Goal: Transaction & Acquisition: Purchase product/service

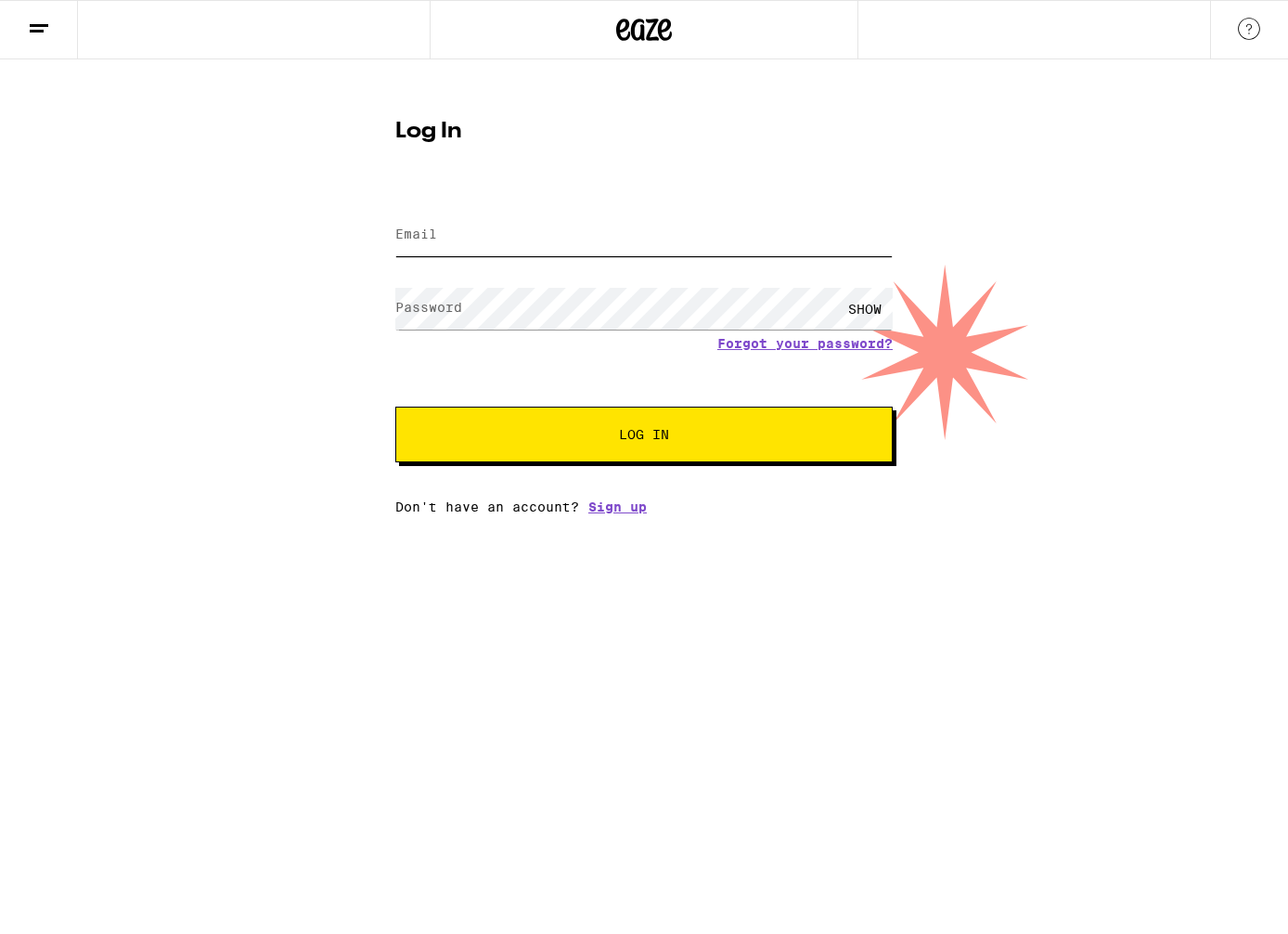
type input "[EMAIL_ADDRESS][DOMAIN_NAME]"
click at [644, 436] on button "Log In" at bounding box center [644, 434] width 498 height 56
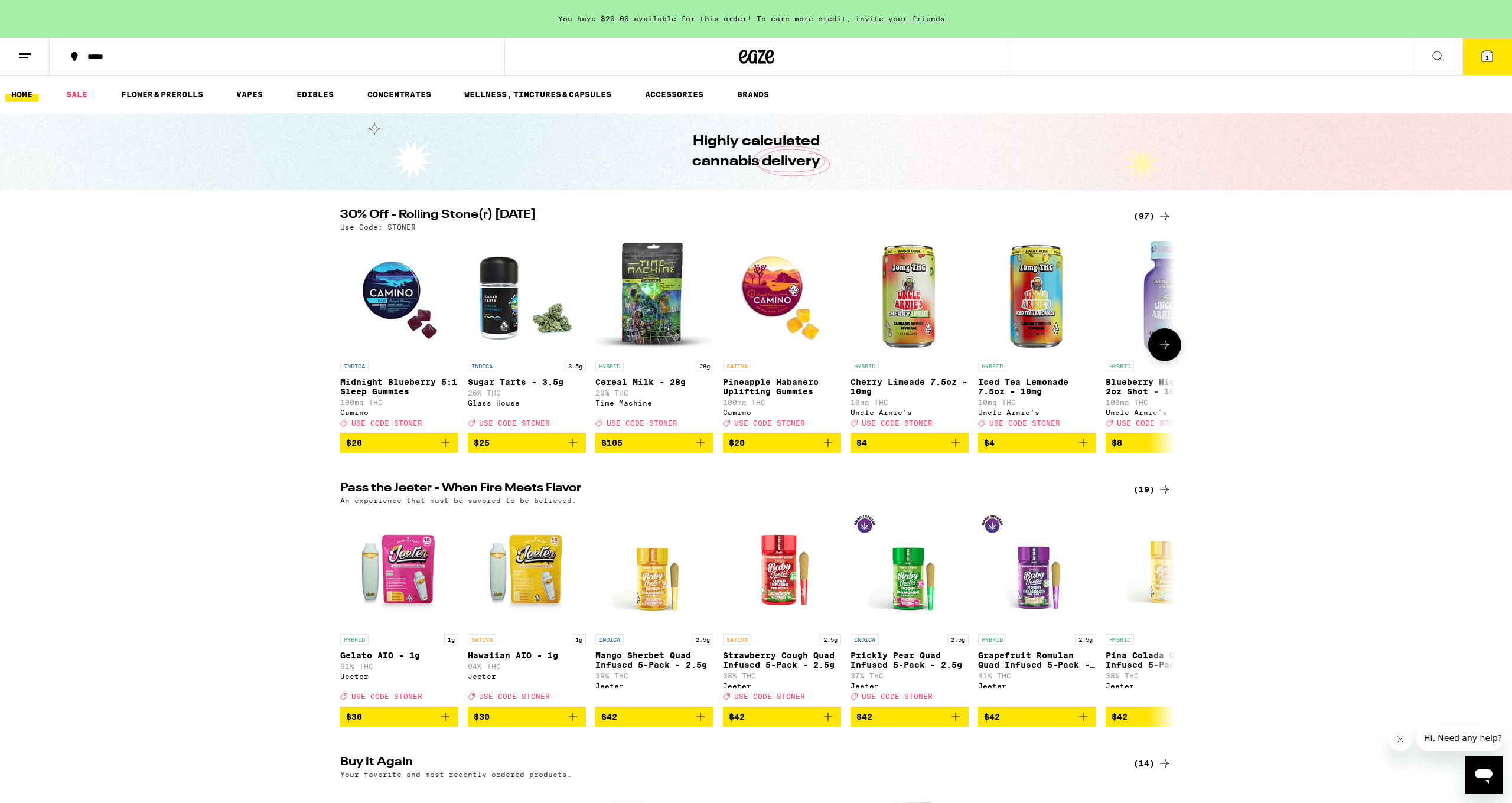
click at [388, 314] on img "Open page for Midnight Blueberry 5:1 Sleep Gummies from Camino" at bounding box center [399, 295] width 118 height 118
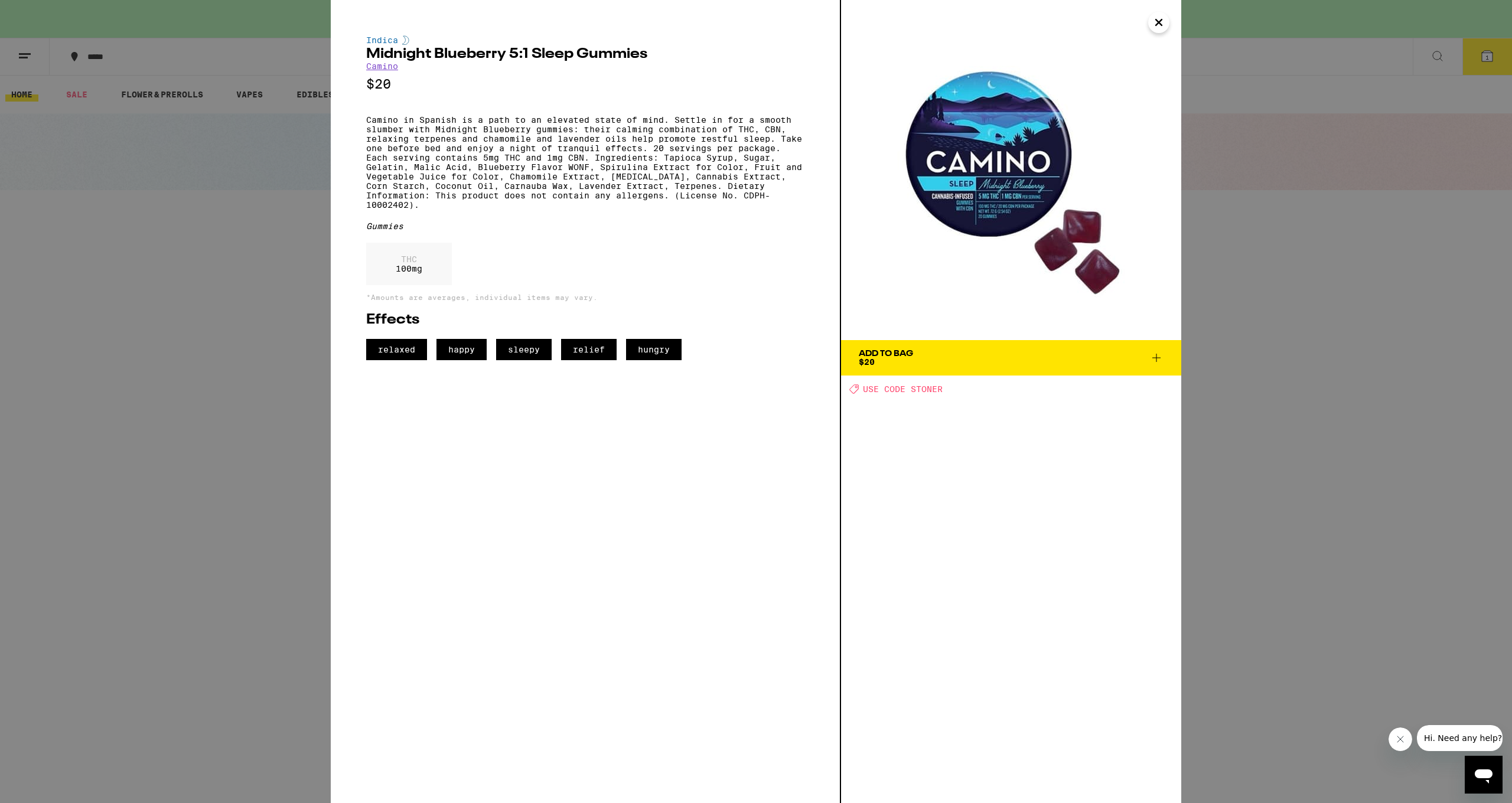
click at [819, 22] on icon "Close" at bounding box center [1158, 22] width 14 height 18
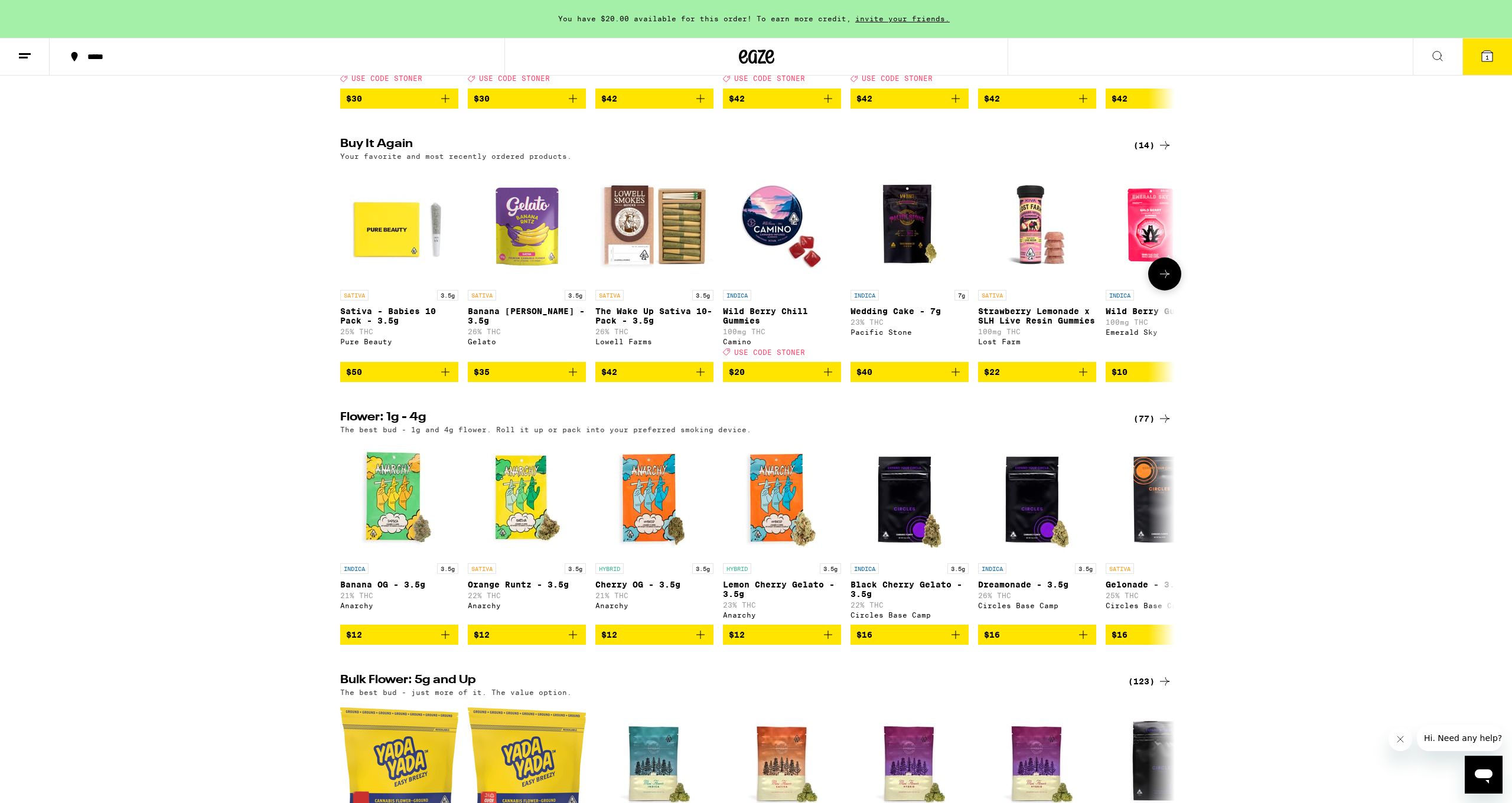
scroll to position [625, 0]
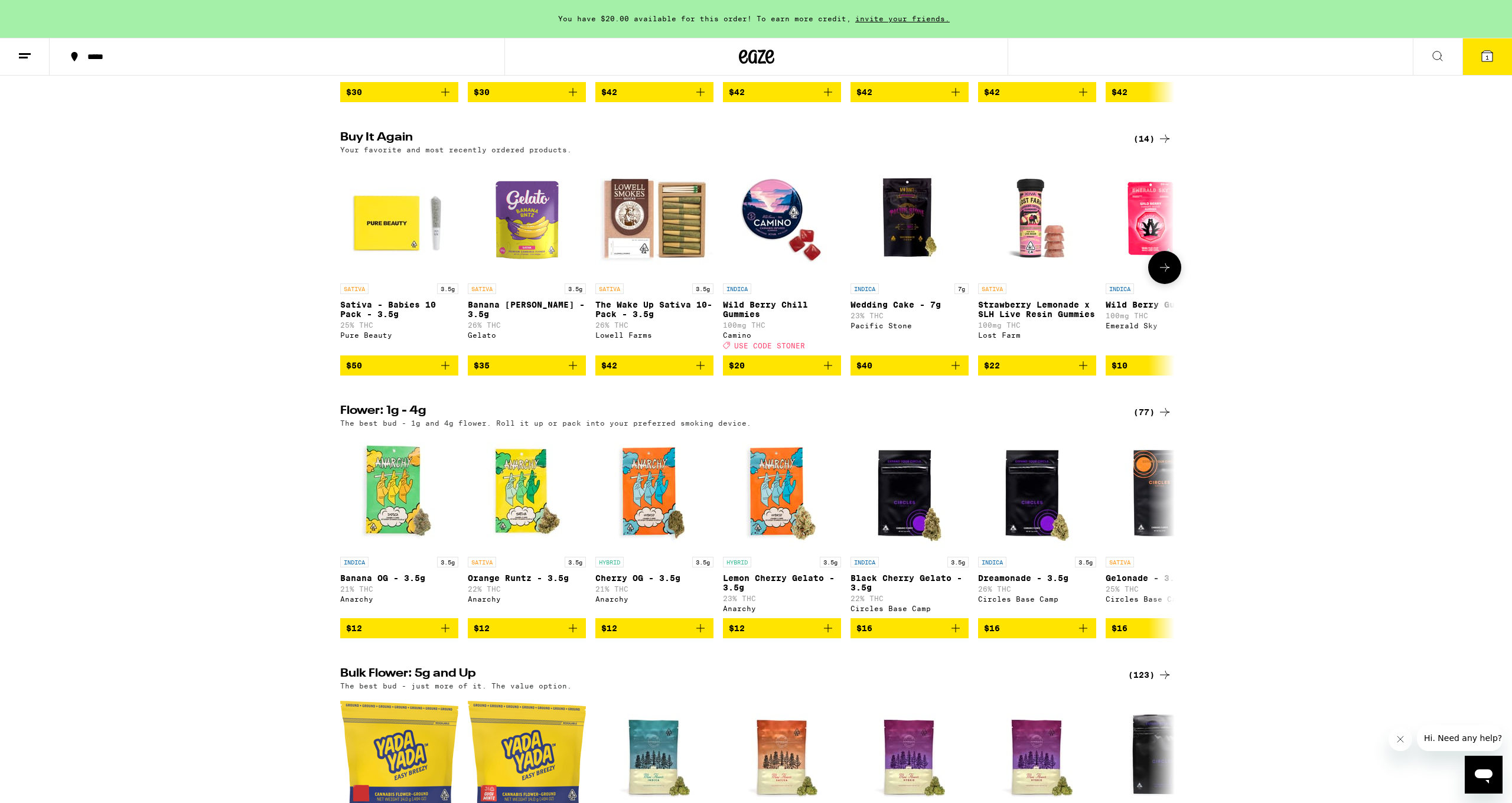
click at [768, 248] on img "Open page for Wild Berry Chill Gummies from Camino" at bounding box center [782, 218] width 118 height 118
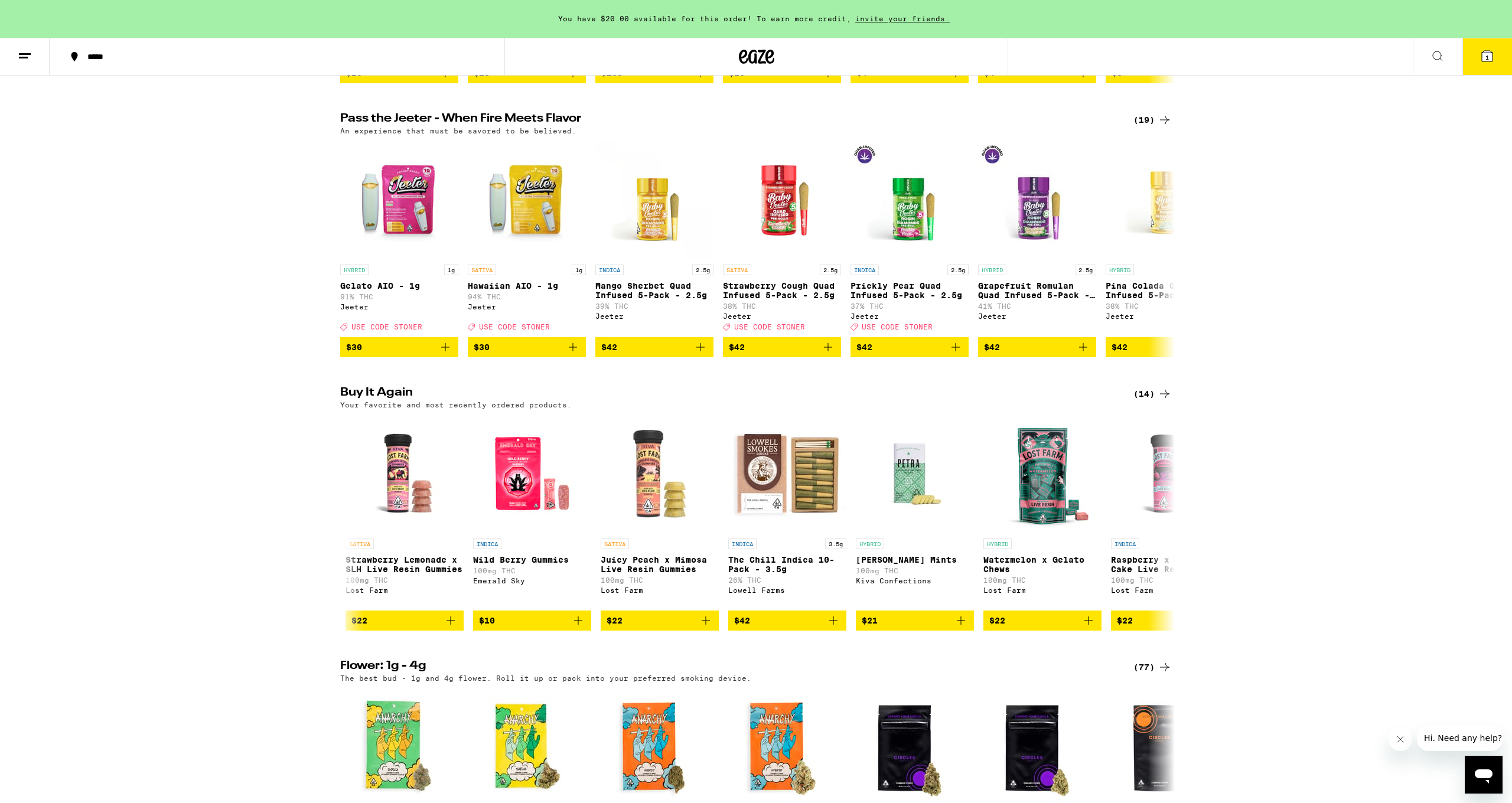
scroll to position [365, 0]
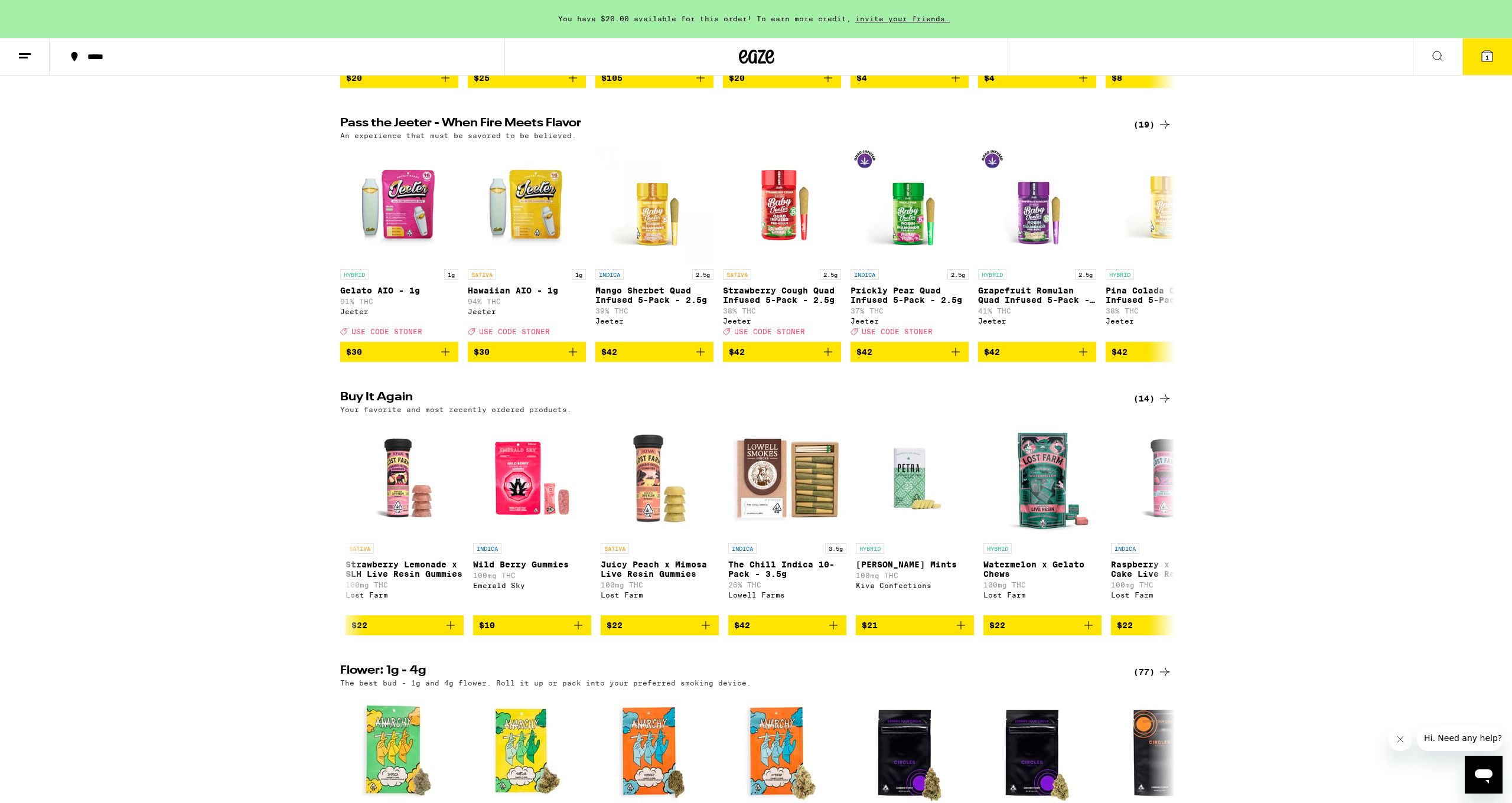
click at [819, 56] on icon at bounding box center [1437, 56] width 14 height 14
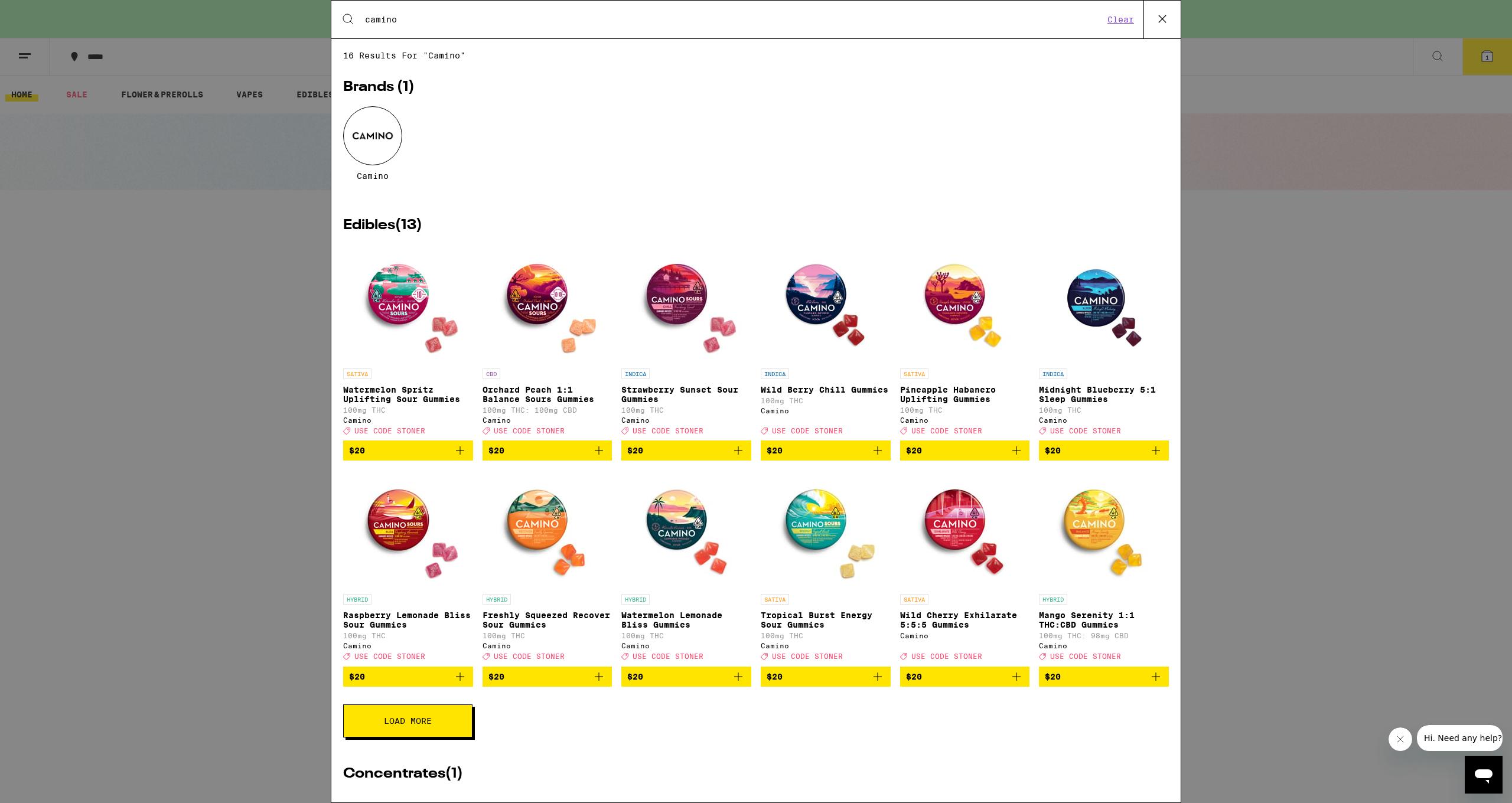
type input "camino"
click at [374, 137] on div at bounding box center [372, 136] width 59 height 59
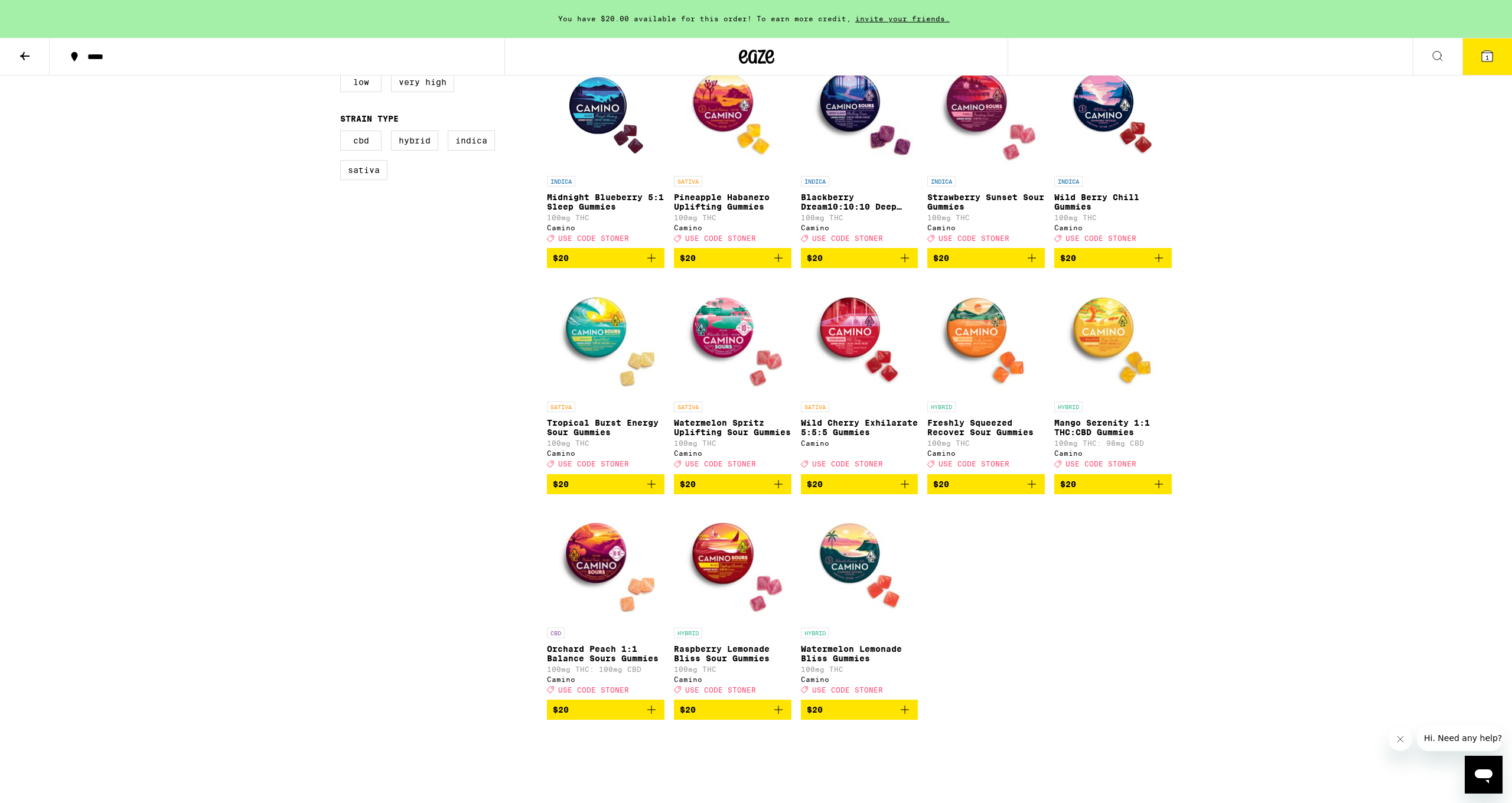
scroll to position [366, 0]
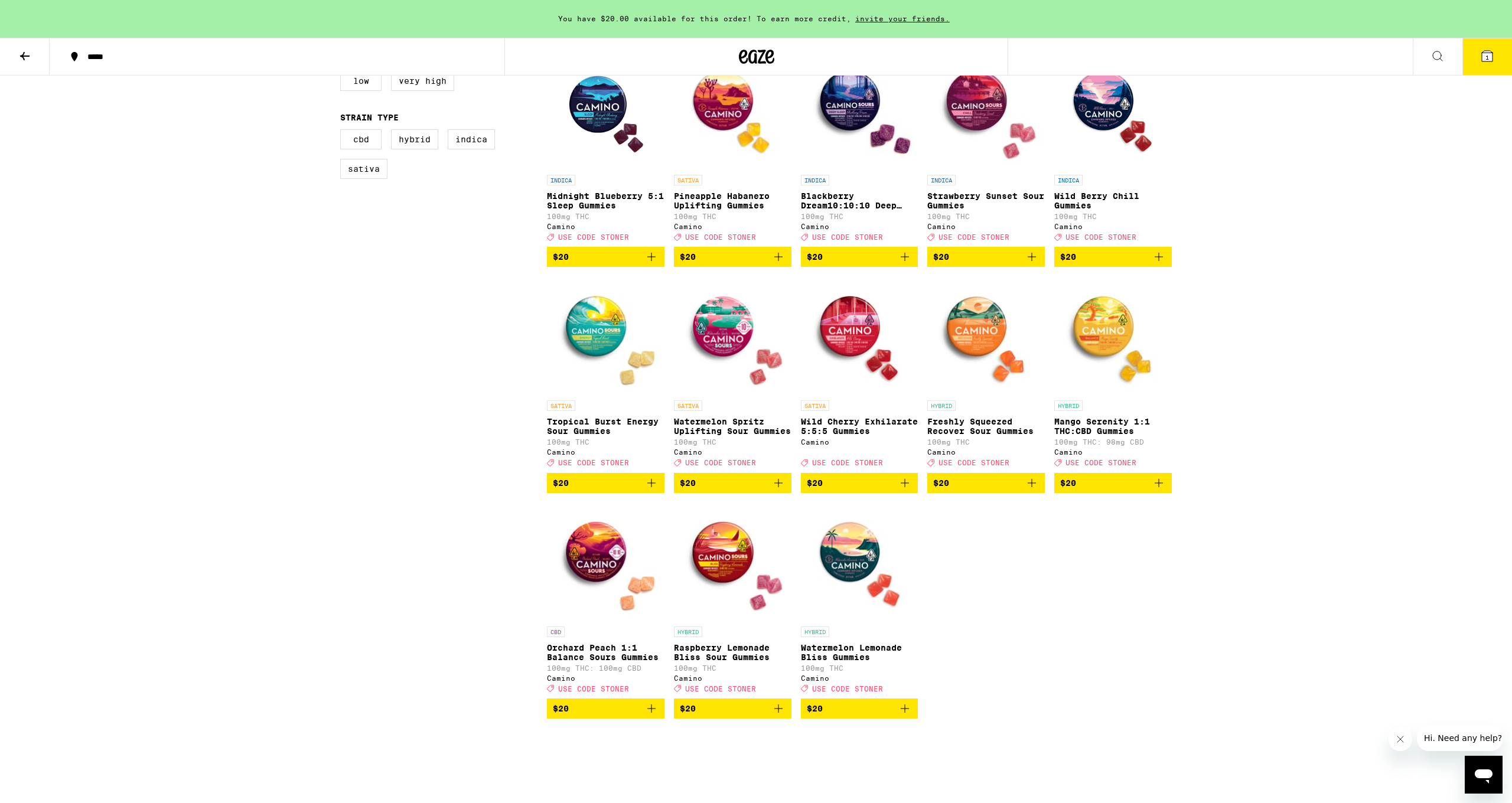
click at [819, 264] on icon "Add to bag" at bounding box center [905, 257] width 14 height 14
click at [819, 264] on icon "Increment" at bounding box center [908, 257] width 14 height 14
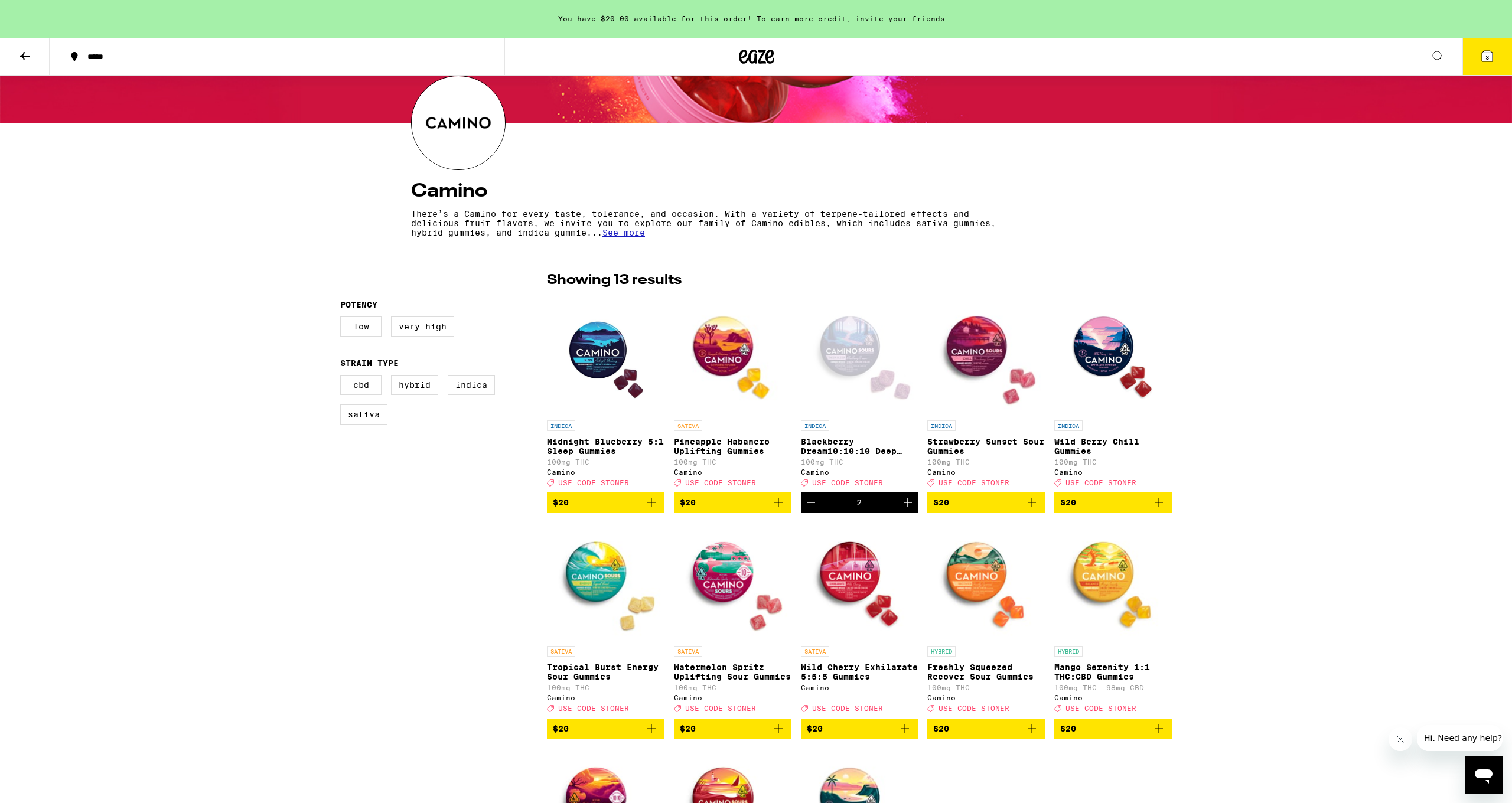
scroll to position [120, 0]
click at [819, 506] on icon "Increment" at bounding box center [908, 502] width 9 height 9
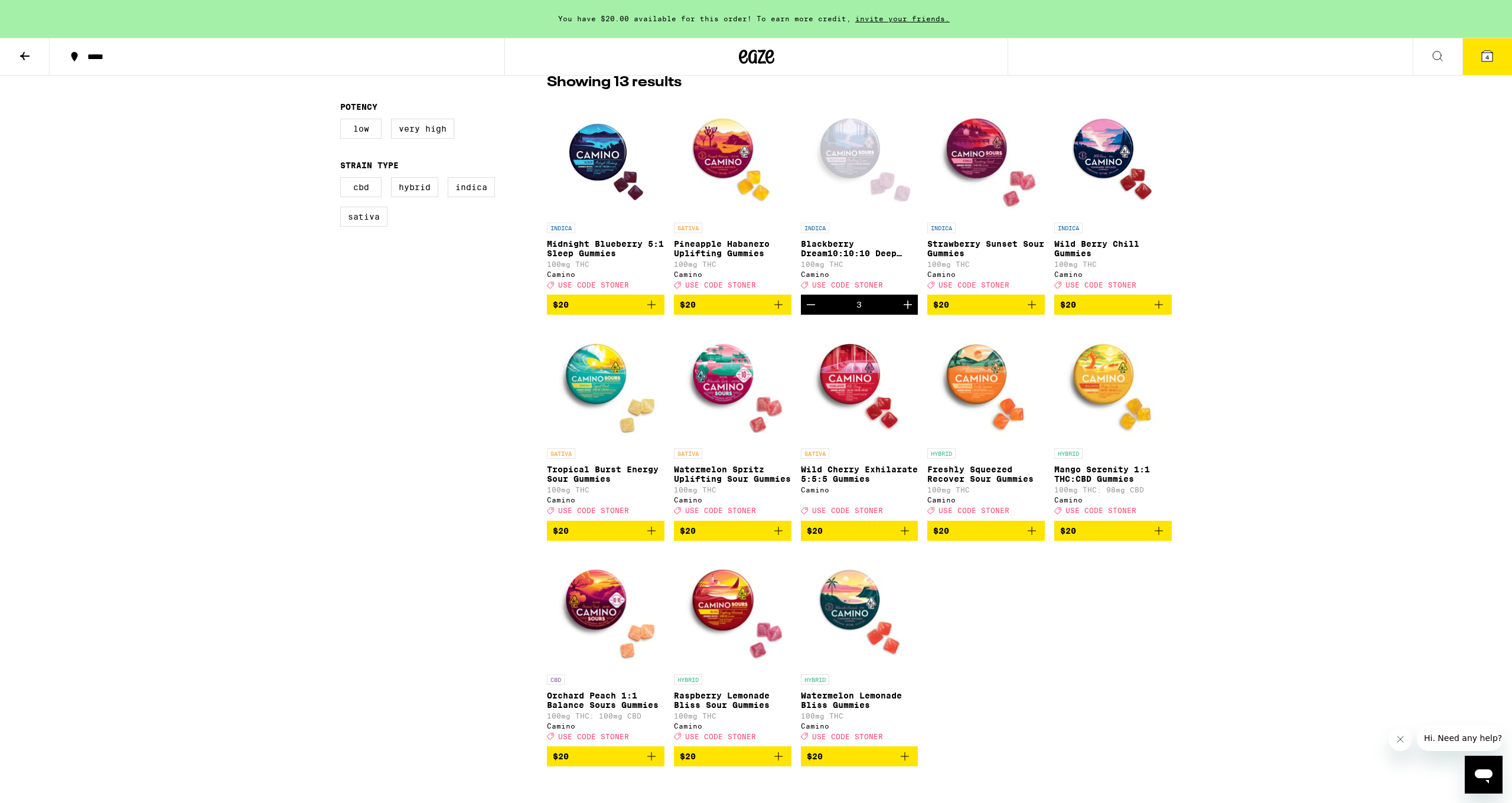
scroll to position [320, 0]
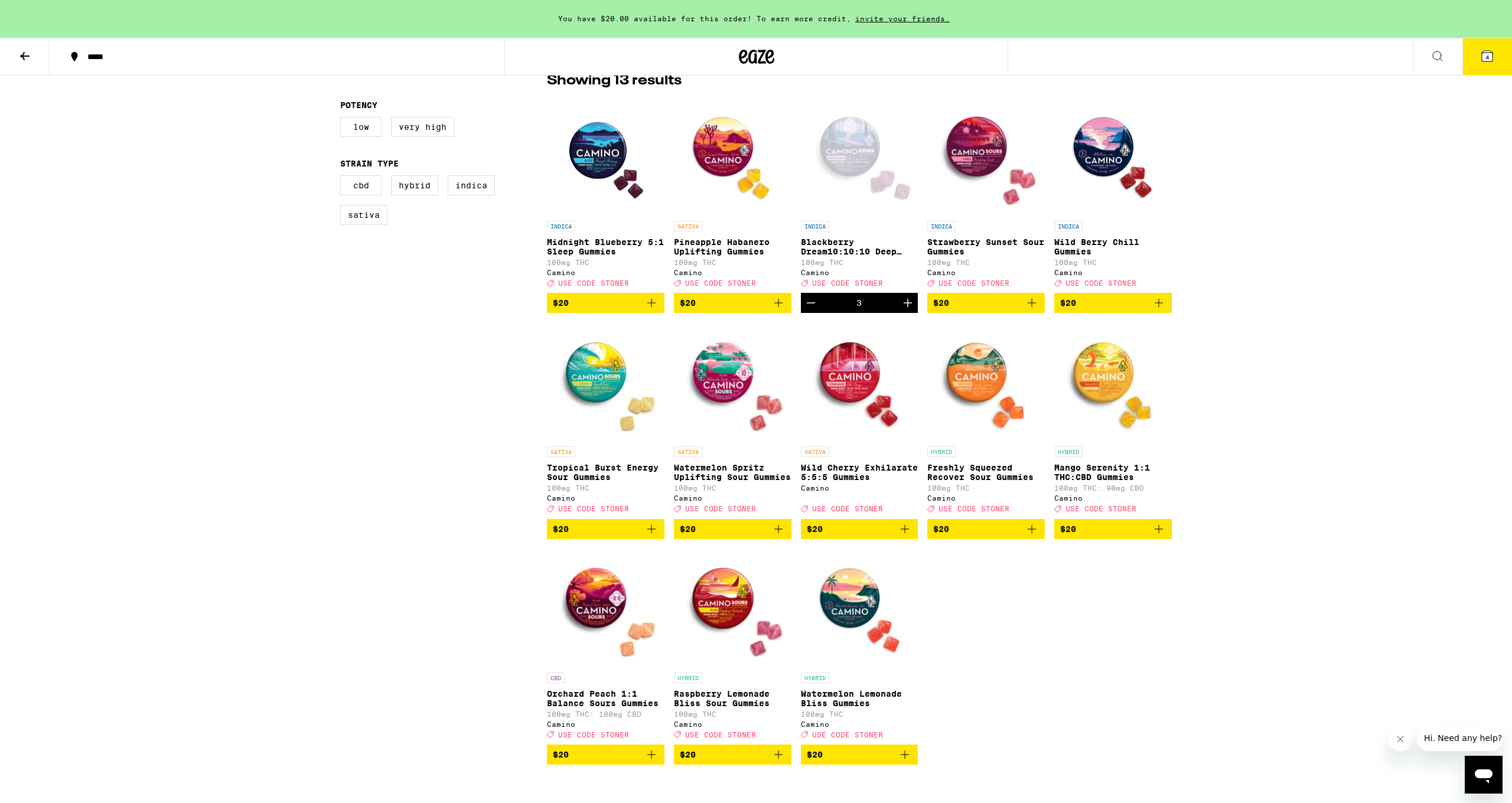
click at [782, 536] on icon "Add to bag" at bounding box center [778, 529] width 14 height 14
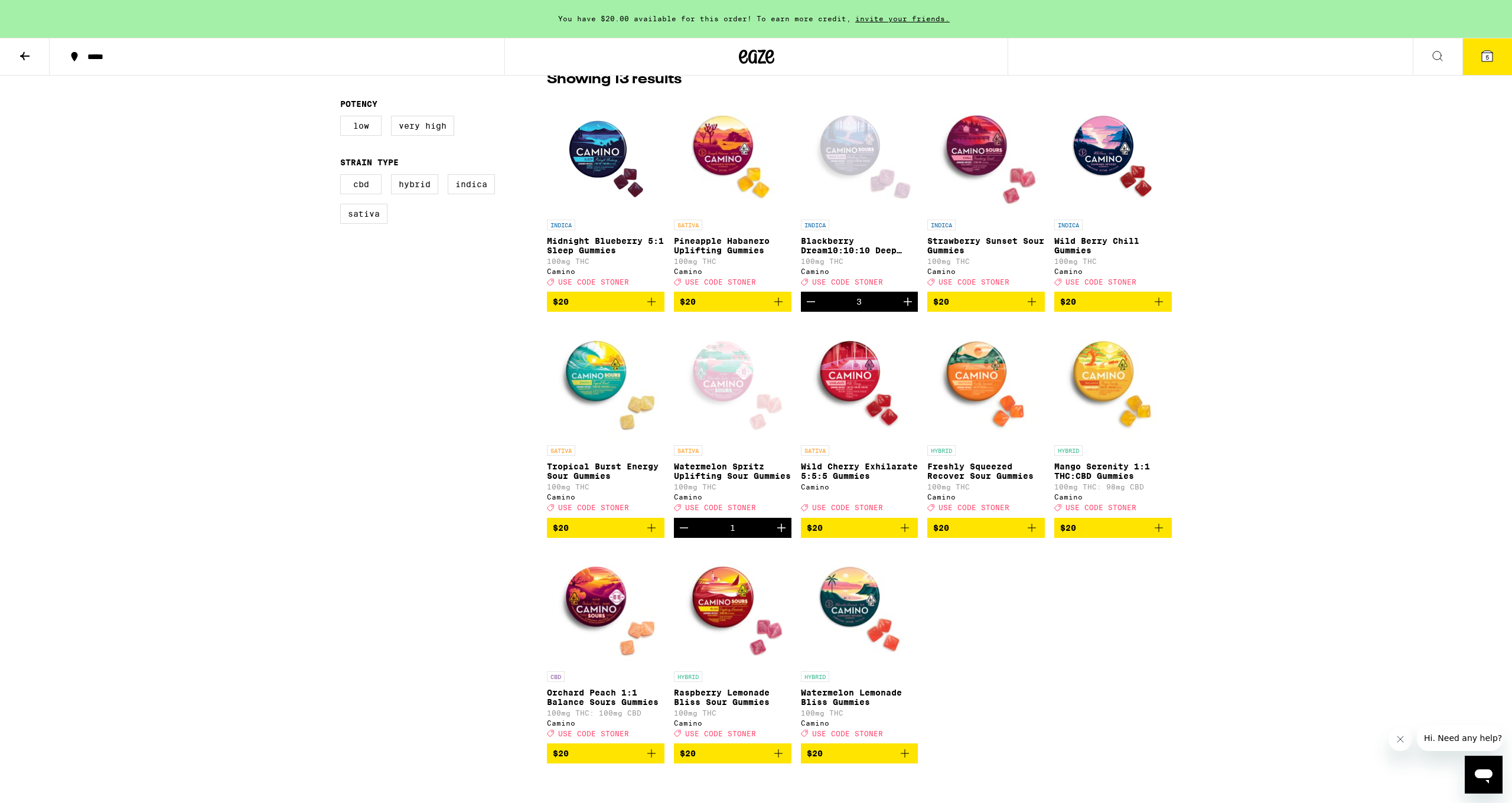
click at [733, 453] on div "SATIVA" at bounding box center [733, 450] width 117 height 10
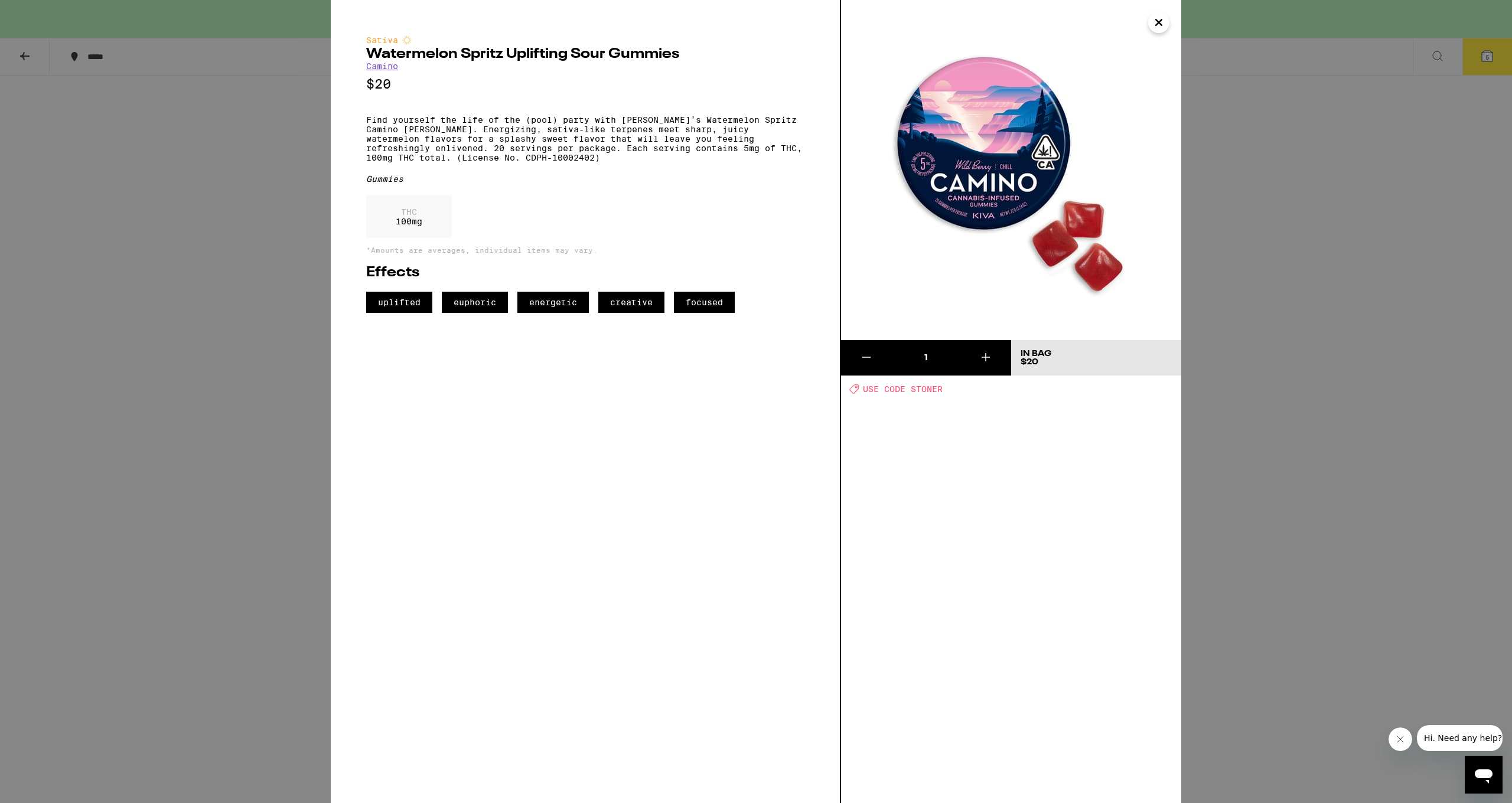
click at [819, 24] on icon "Close" at bounding box center [1158, 22] width 14 height 18
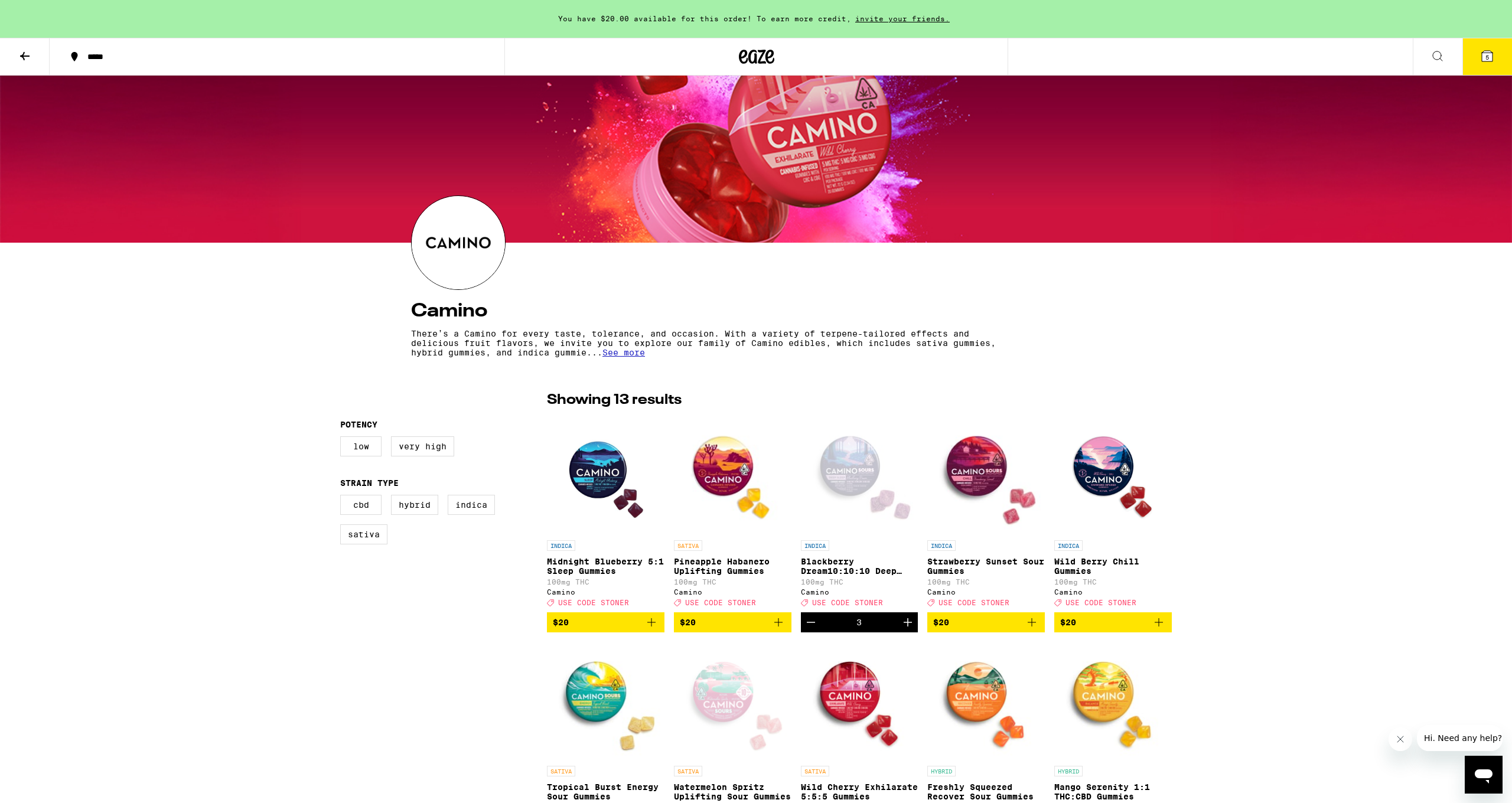
click at [22, 57] on icon at bounding box center [24, 56] width 14 height 14
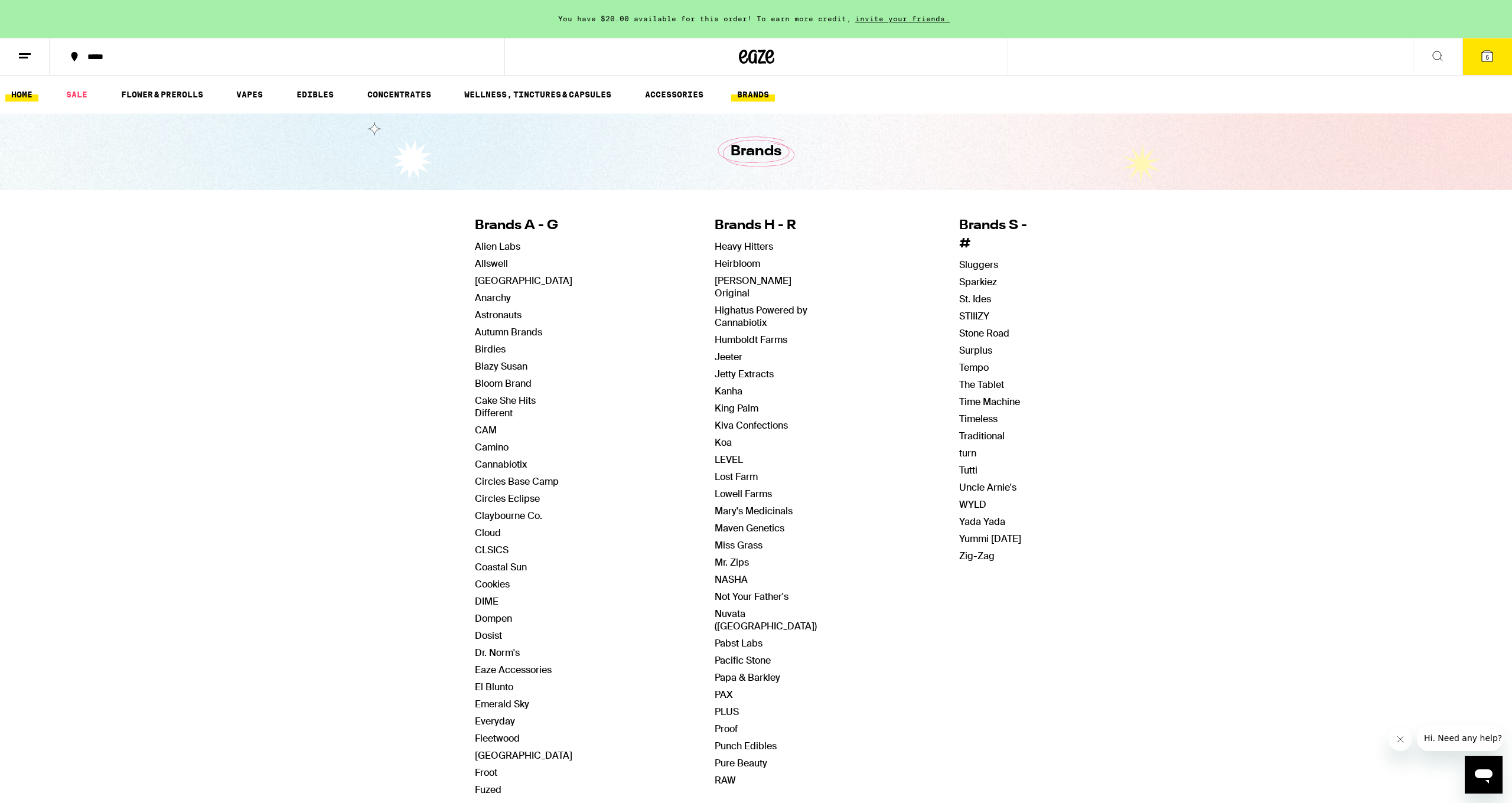
click at [17, 91] on link "HOME" at bounding box center [22, 94] width 33 height 14
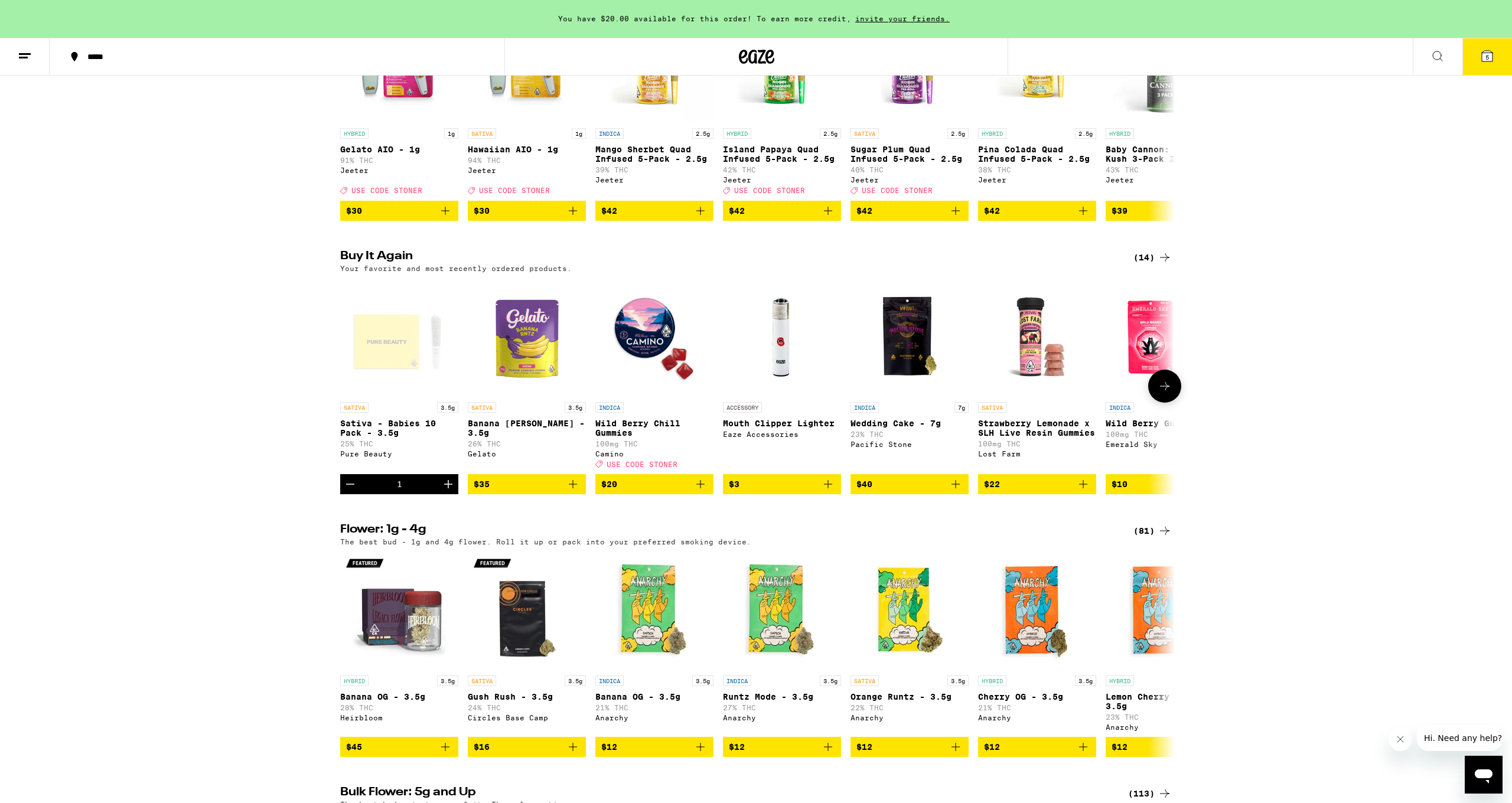
scroll to position [507, 0]
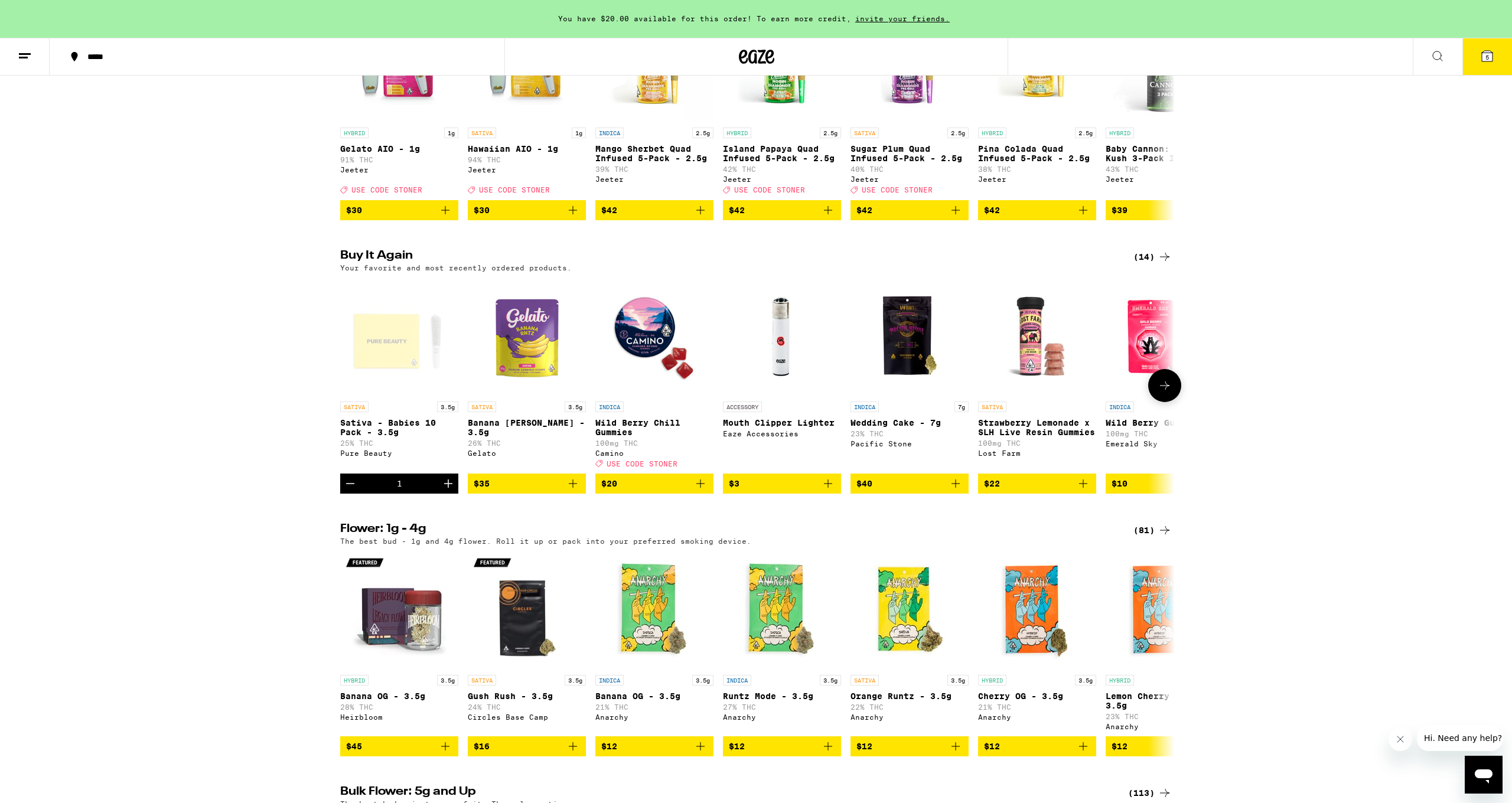
click at [819, 427] on p "Wedding Cake - 7g" at bounding box center [910, 423] width 118 height 9
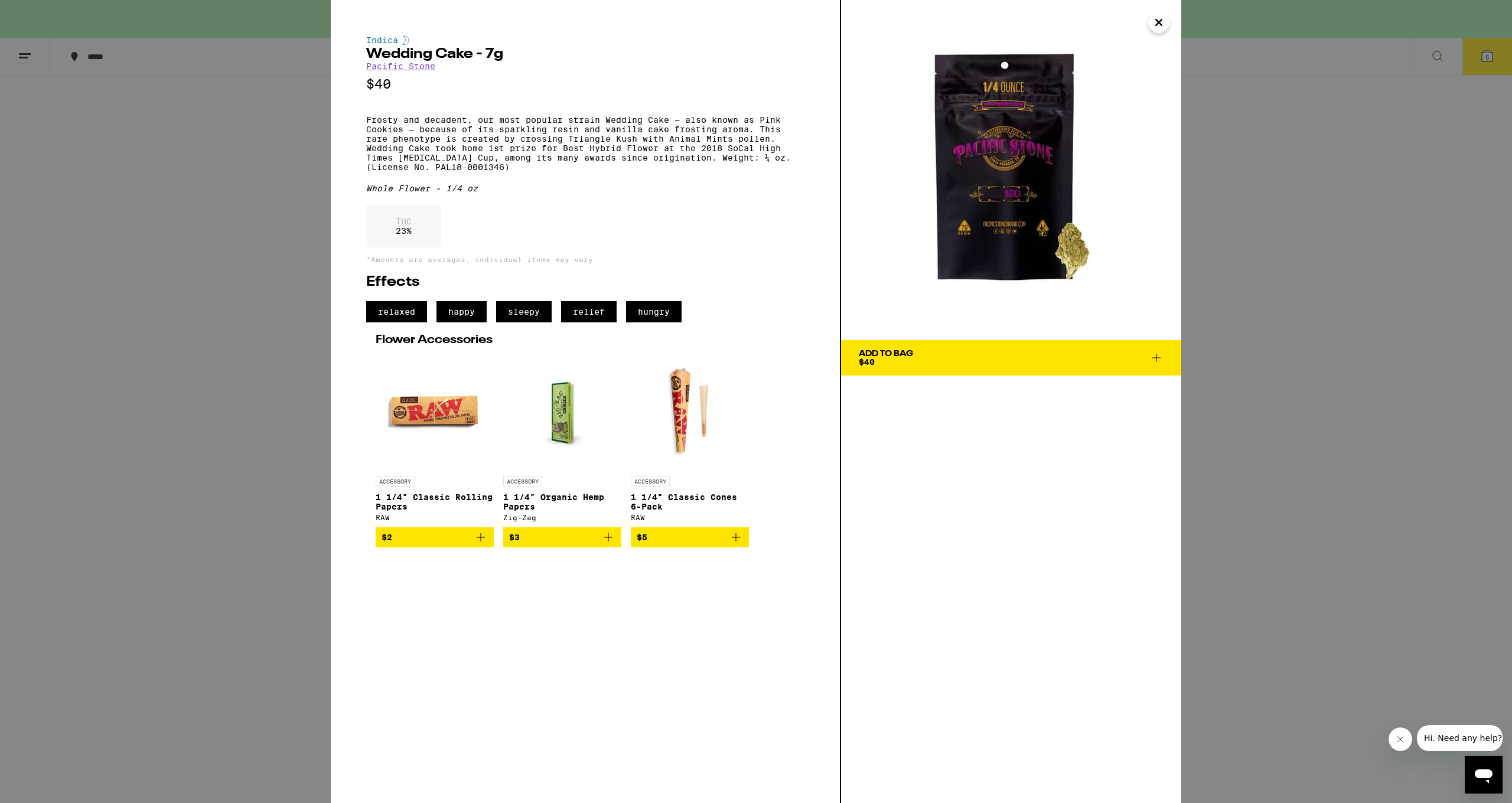
click at [819, 358] on icon at bounding box center [1157, 358] width 9 height 9
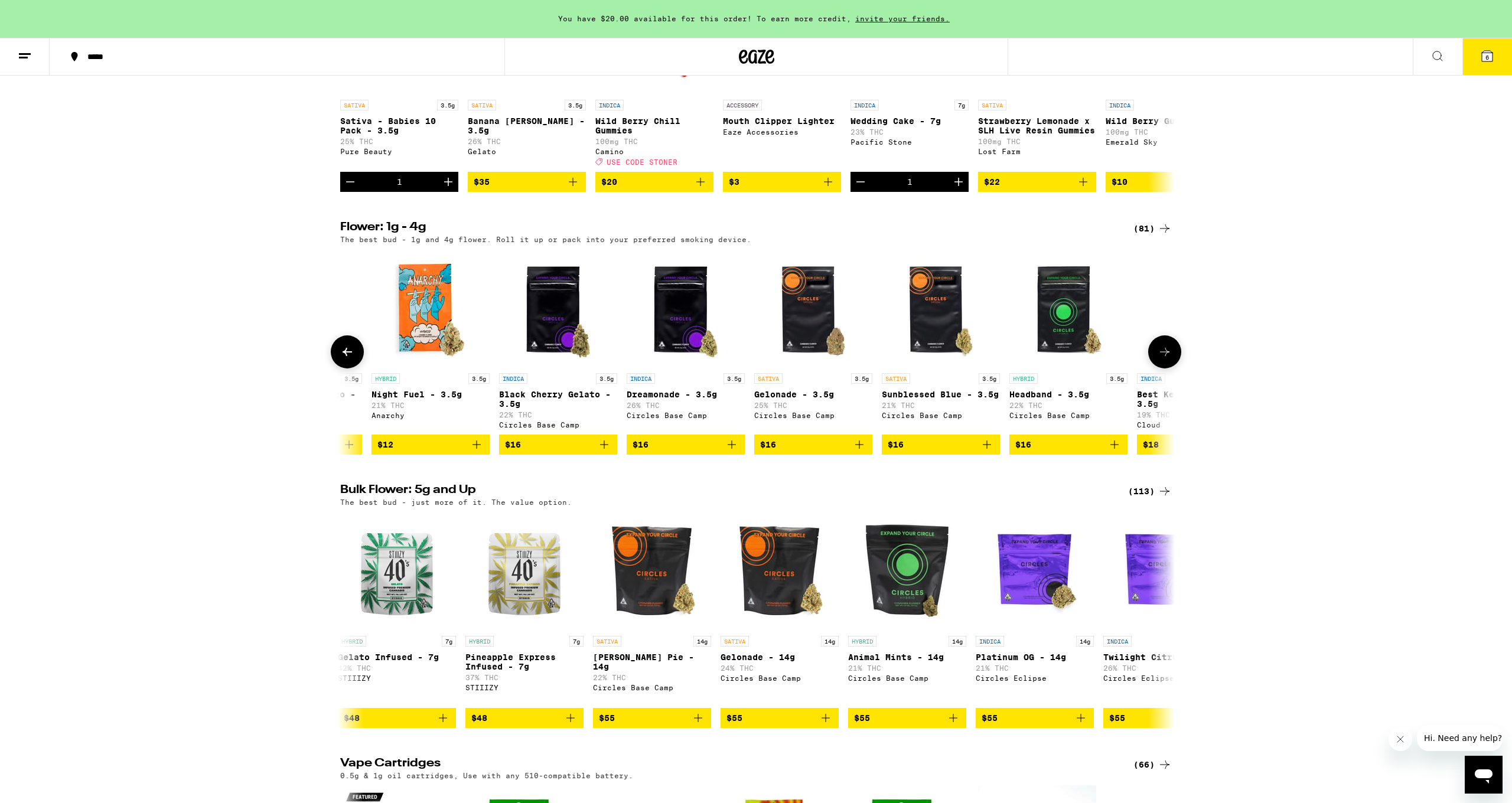
scroll to position [0, 873]
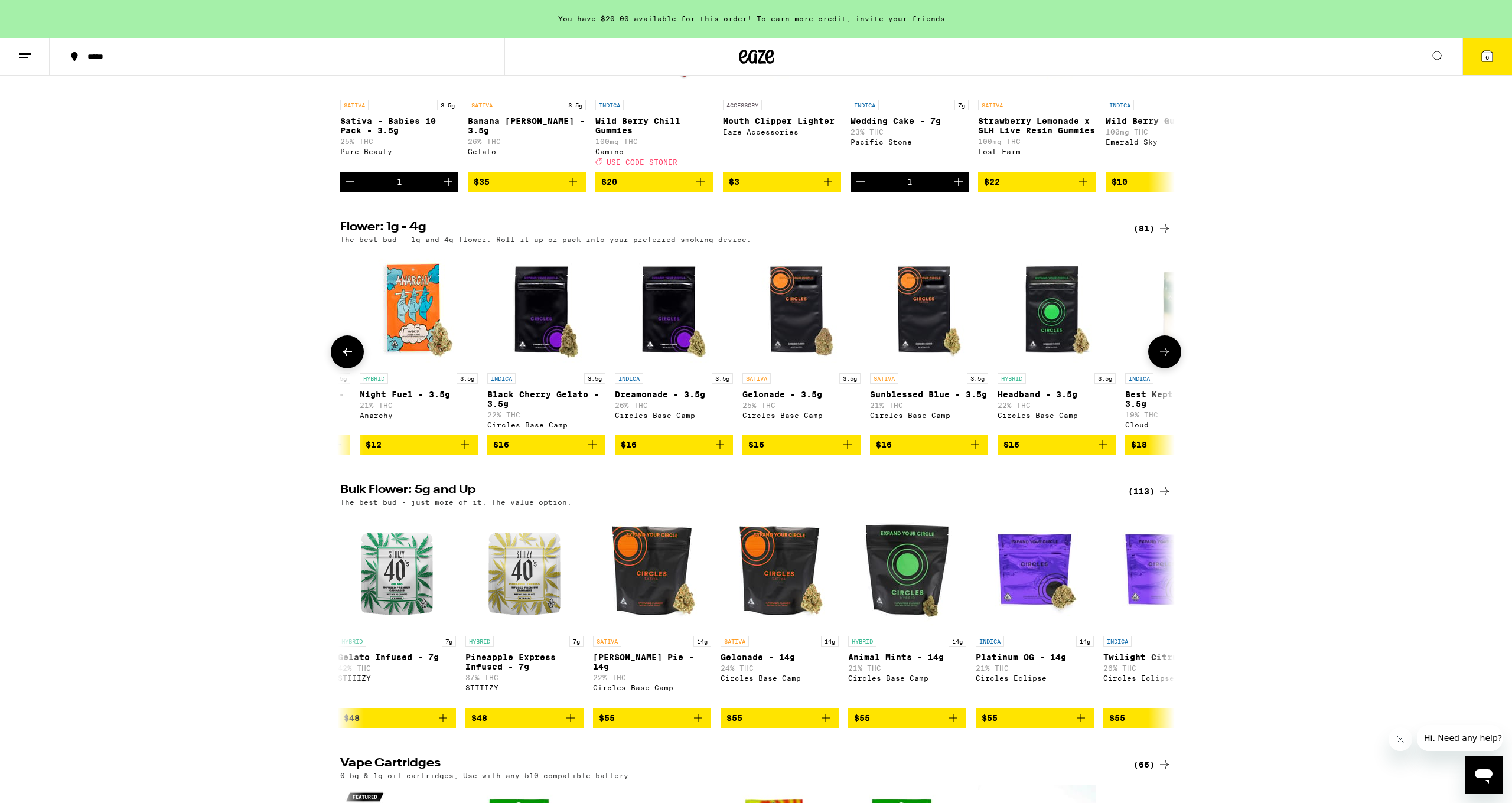
click at [773, 399] on p "Gelonade - 3.5g" at bounding box center [801, 394] width 118 height 9
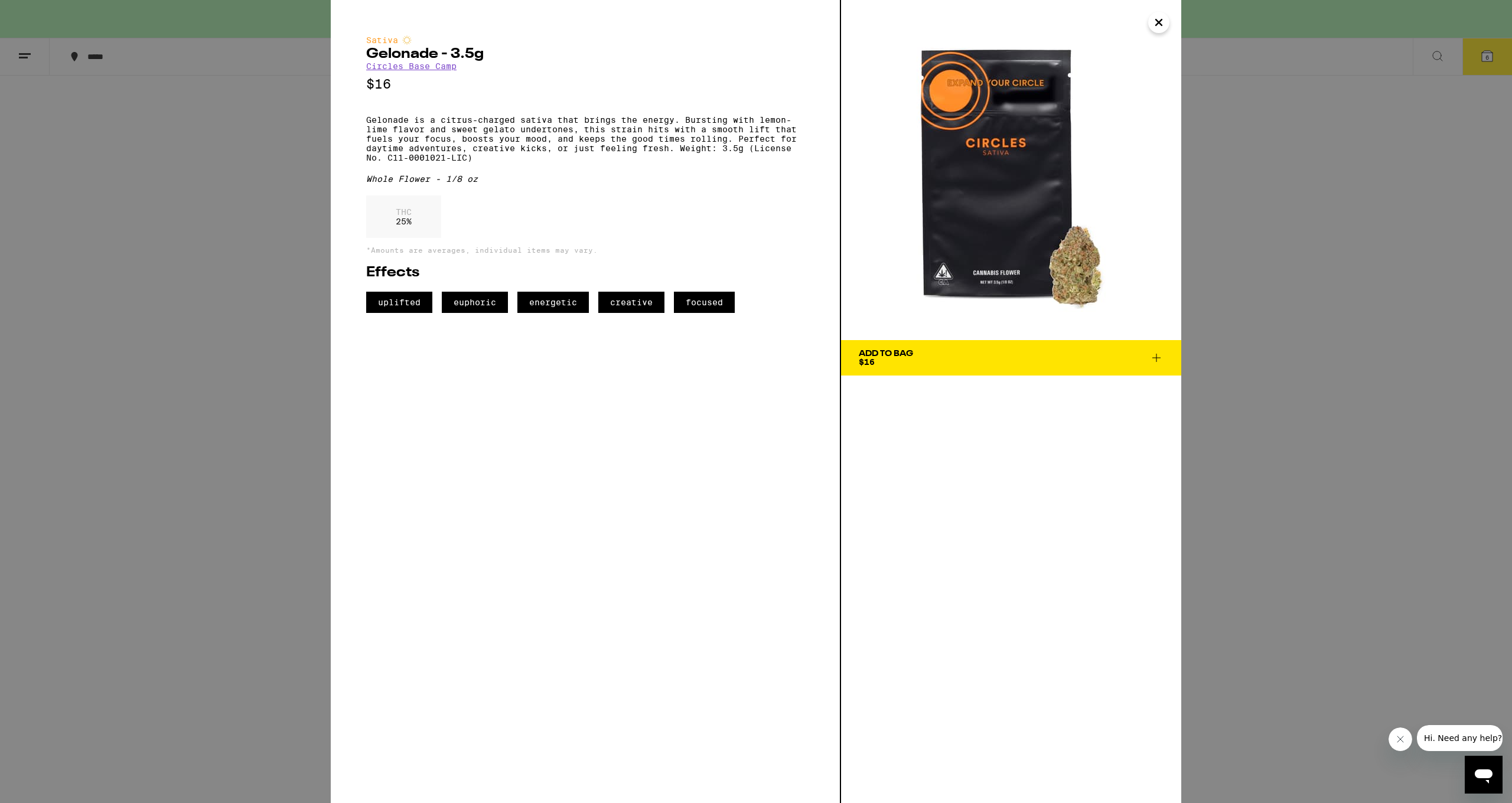
click at [819, 357] on icon at bounding box center [1156, 358] width 14 height 14
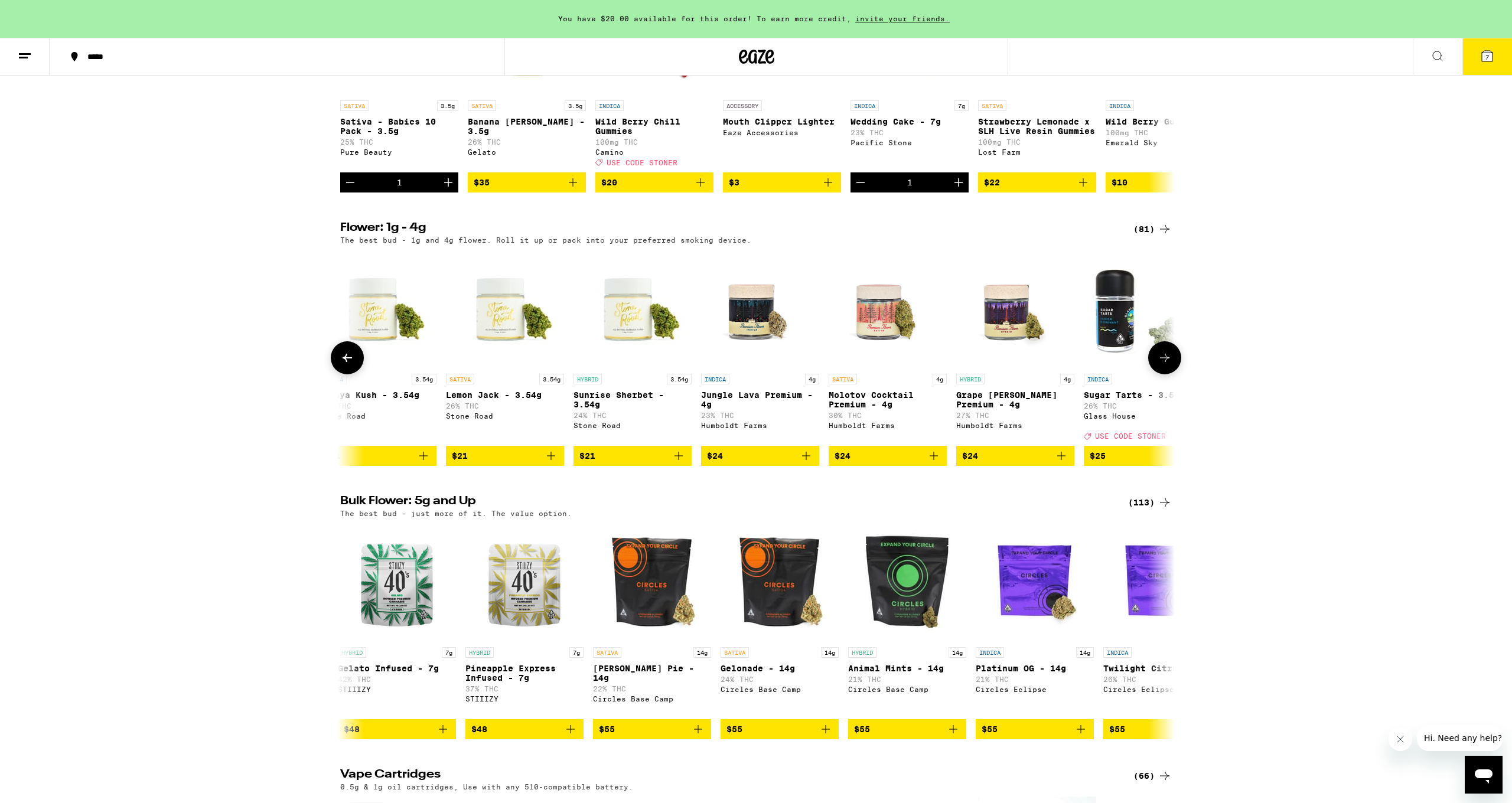
scroll to position [0, 2200]
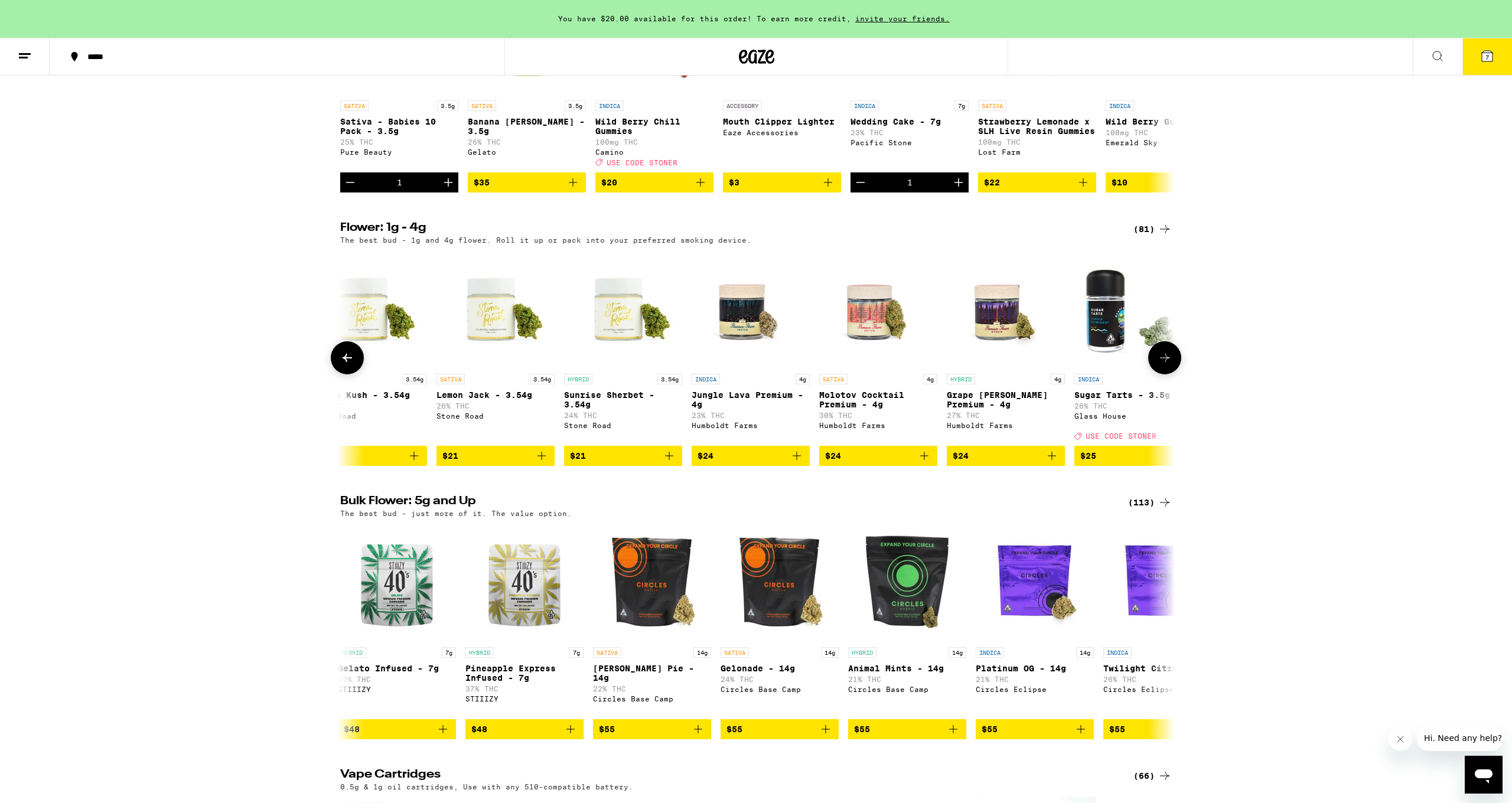
click at [819, 409] on p "Molotov Cocktail Premium - 4g" at bounding box center [878, 399] width 118 height 19
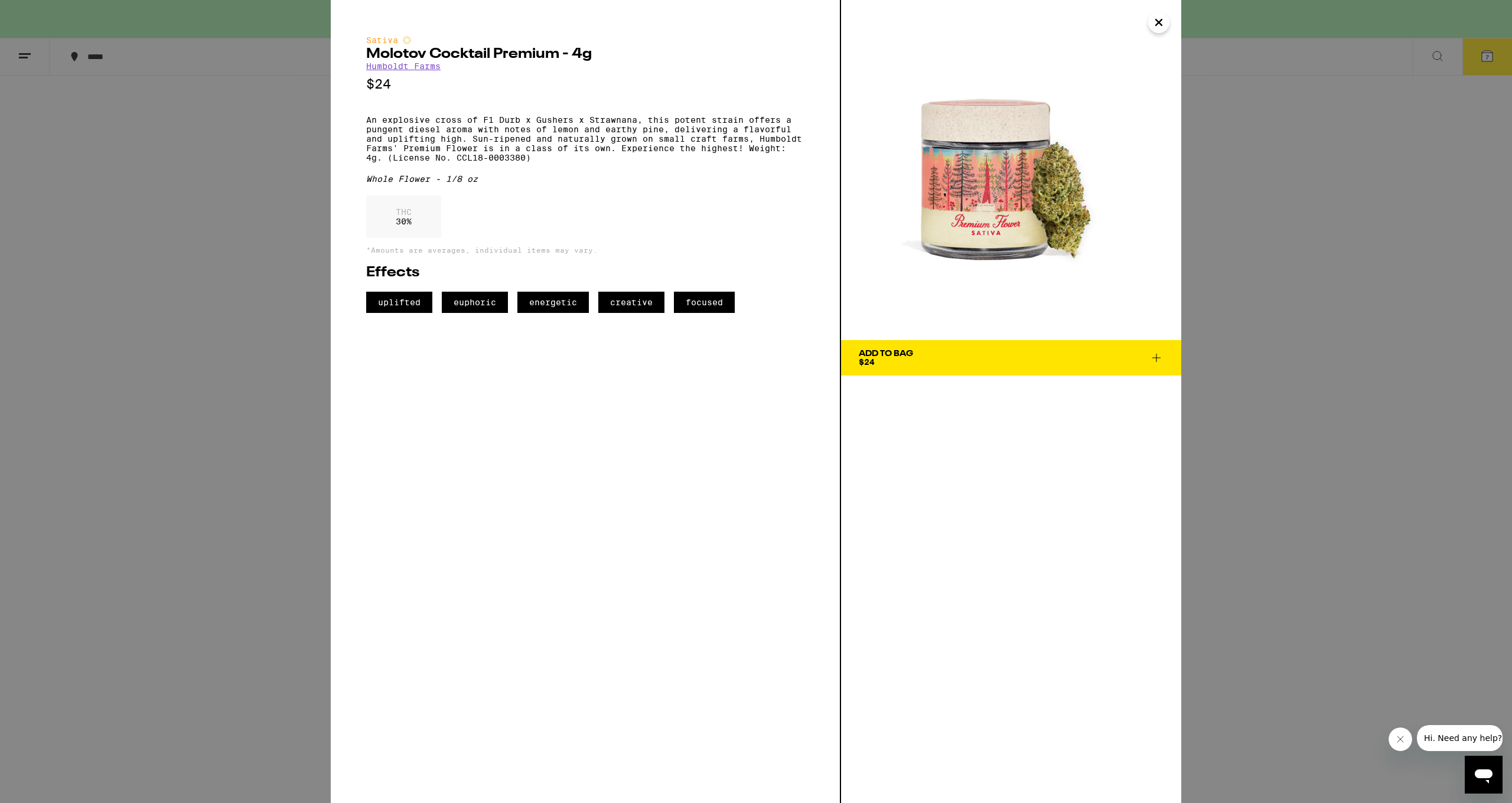
click at [819, 357] on icon at bounding box center [1156, 358] width 14 height 14
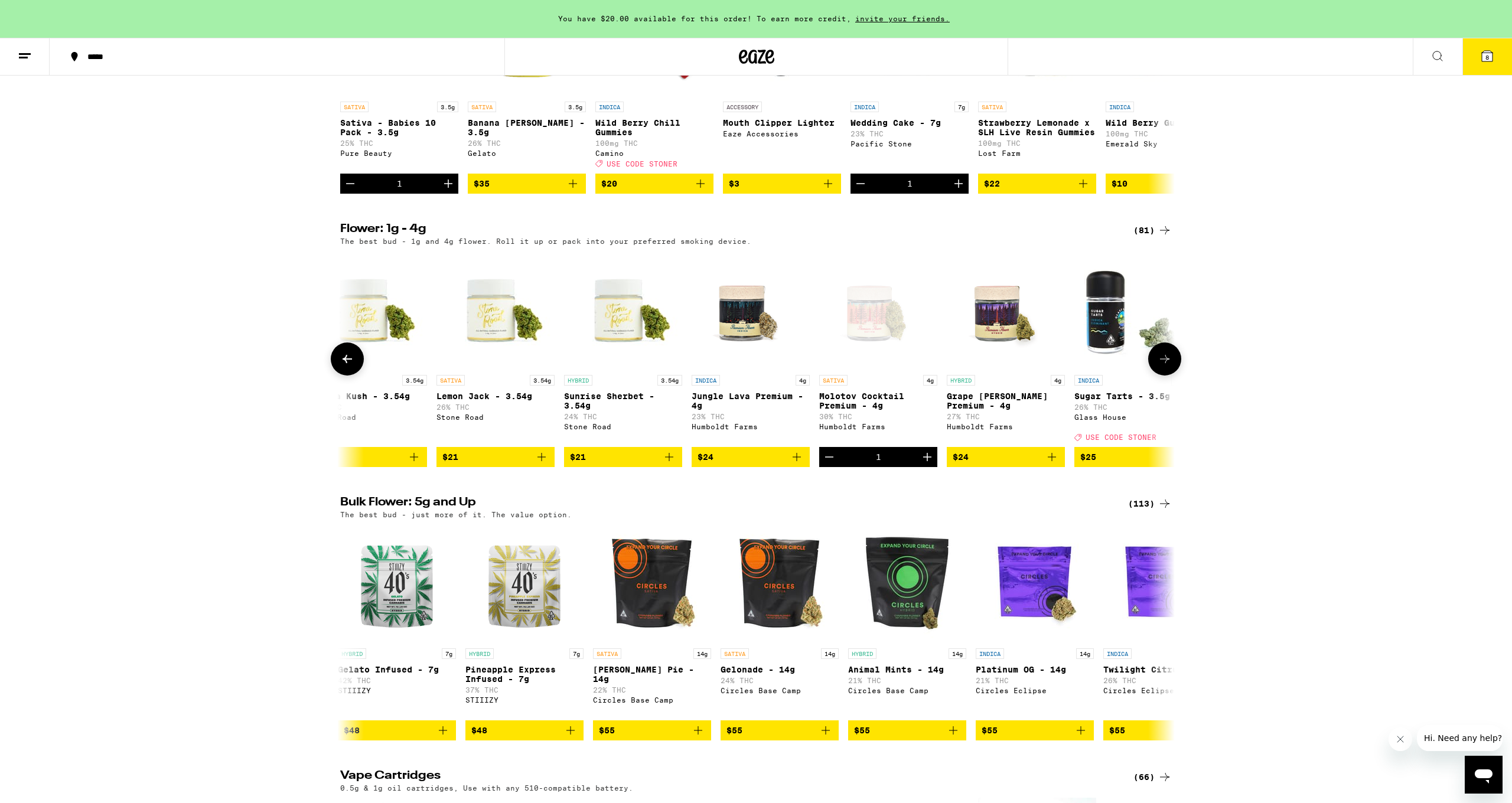
scroll to position [823, 0]
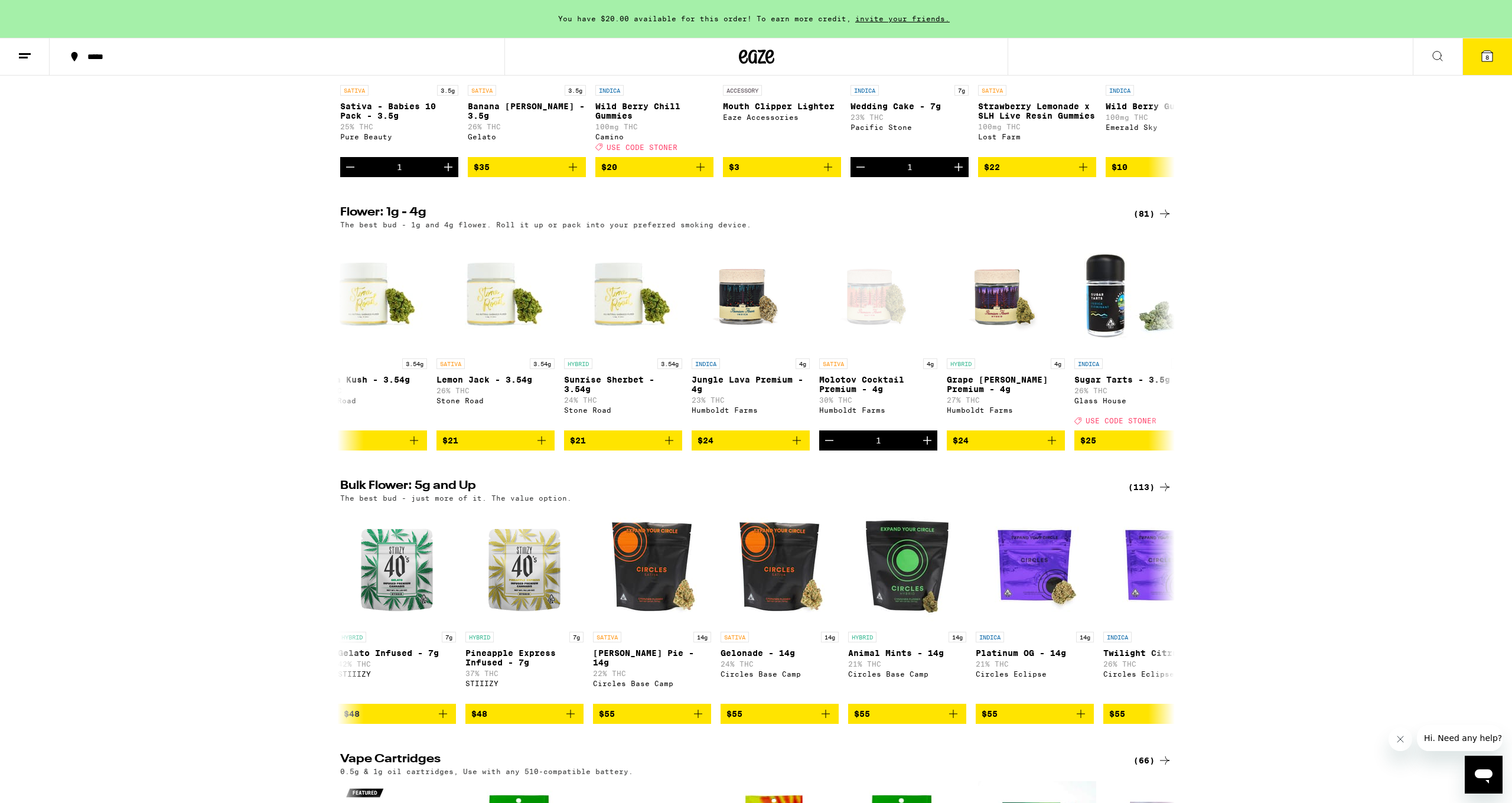
click at [819, 52] on icon at bounding box center [1487, 56] width 10 height 10
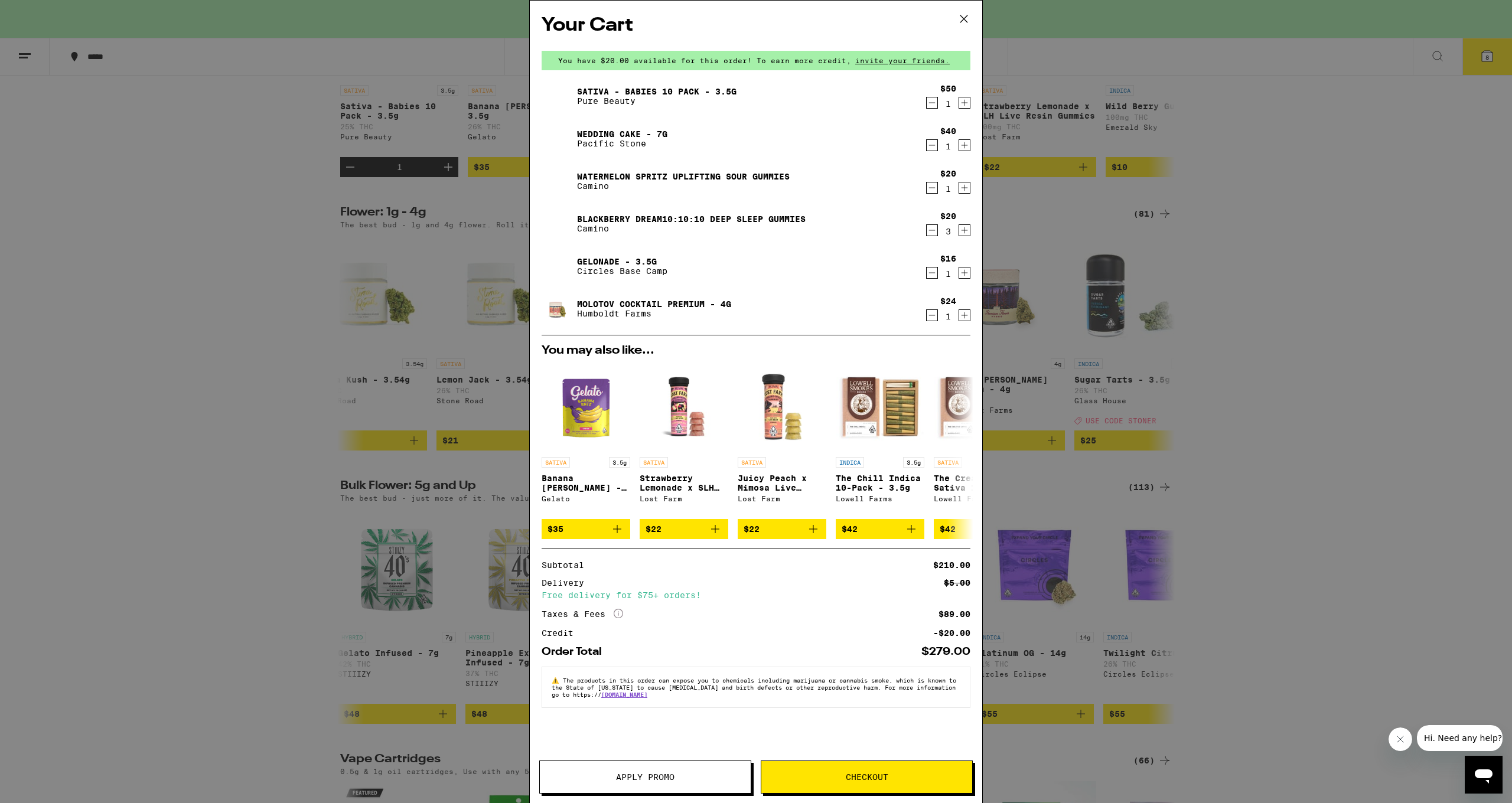
click at [657, 594] on span "Apply Promo" at bounding box center [645, 777] width 59 height 9
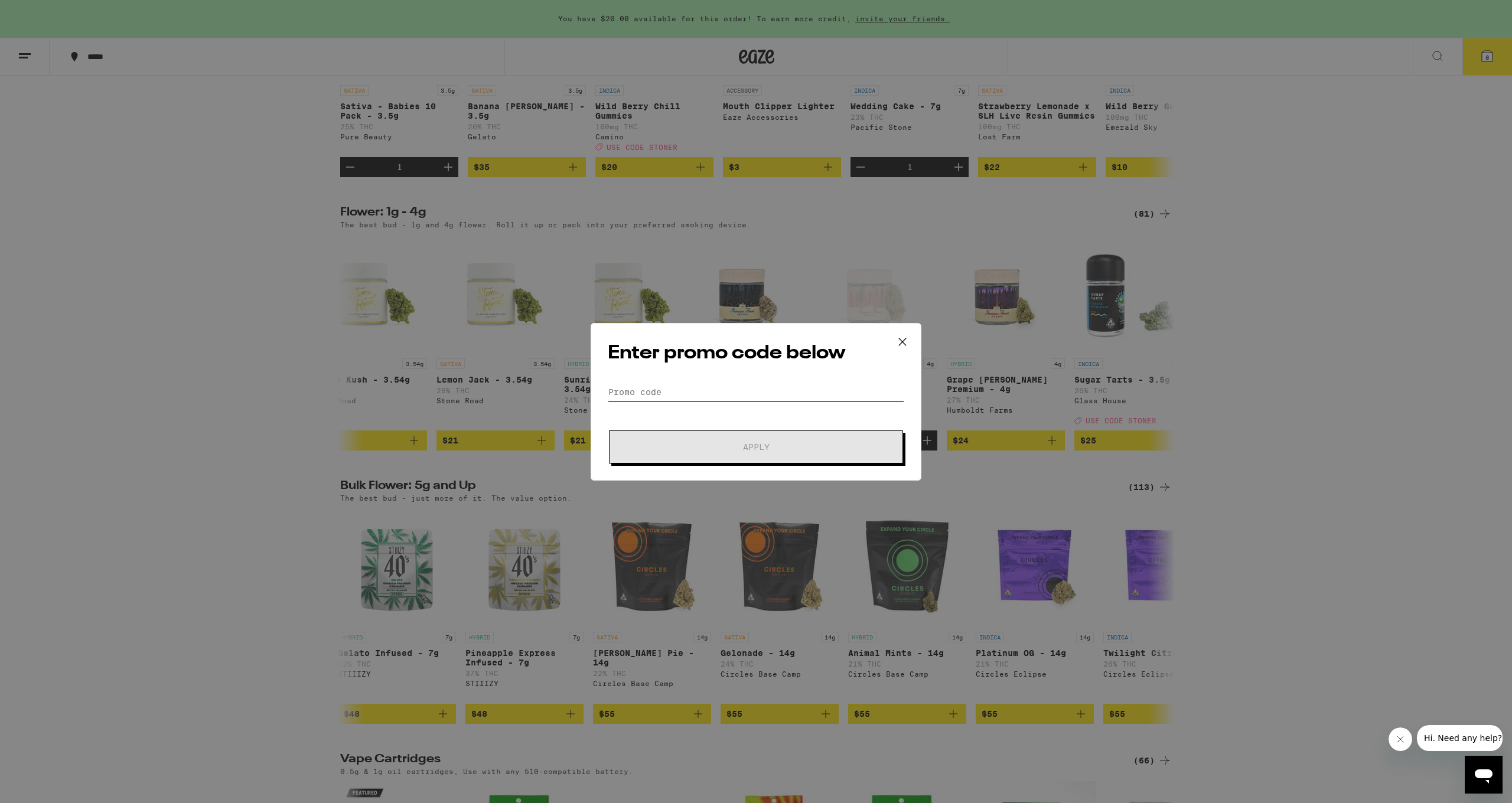
click at [625, 388] on input "Promo Code" at bounding box center [756, 392] width 297 height 18
type input "[PERSON_NAME]"
click at [755, 440] on button "Apply" at bounding box center [756, 447] width 294 height 33
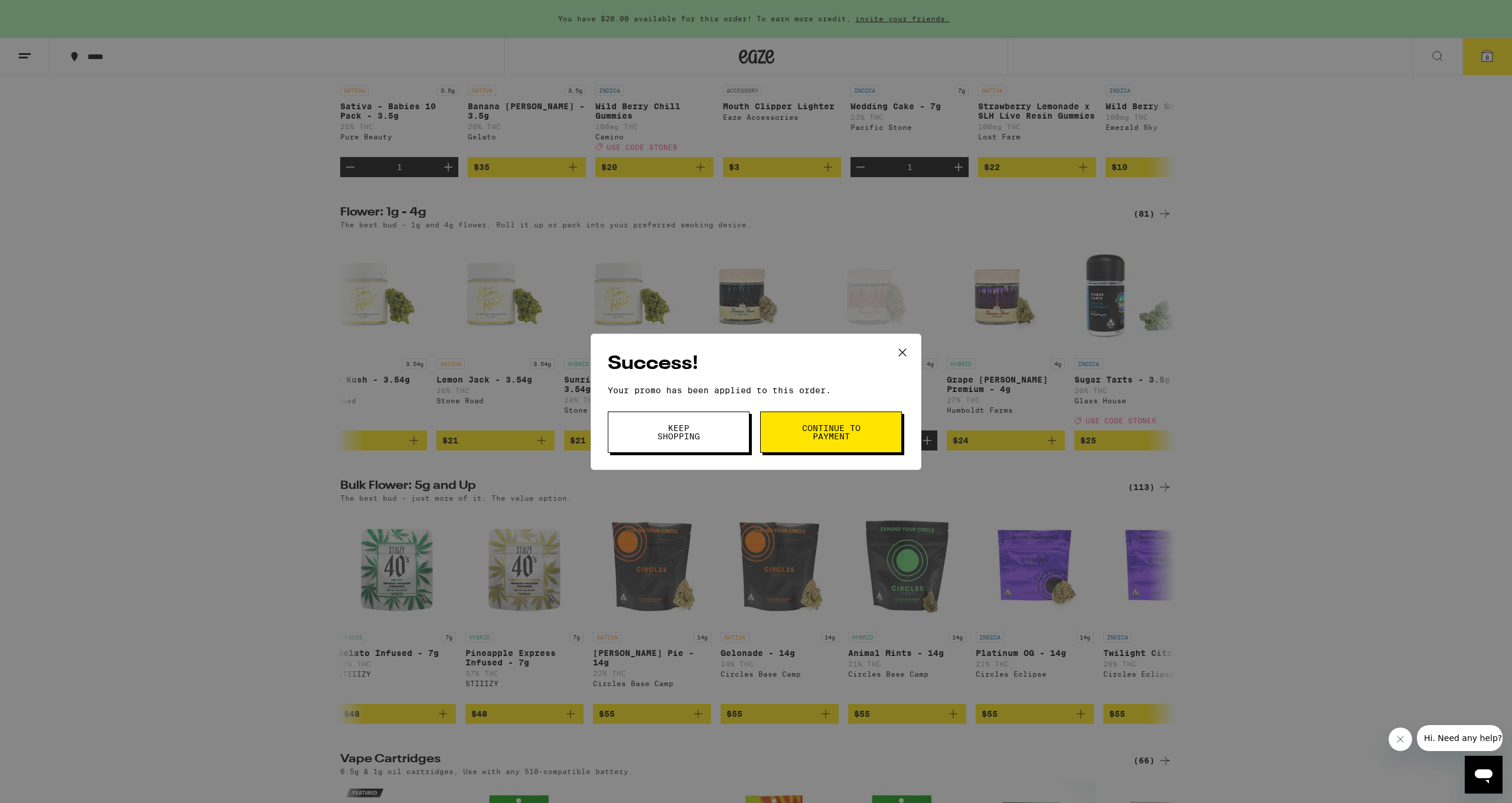
click at [819, 432] on span "Continue to payment" at bounding box center [831, 432] width 61 height 17
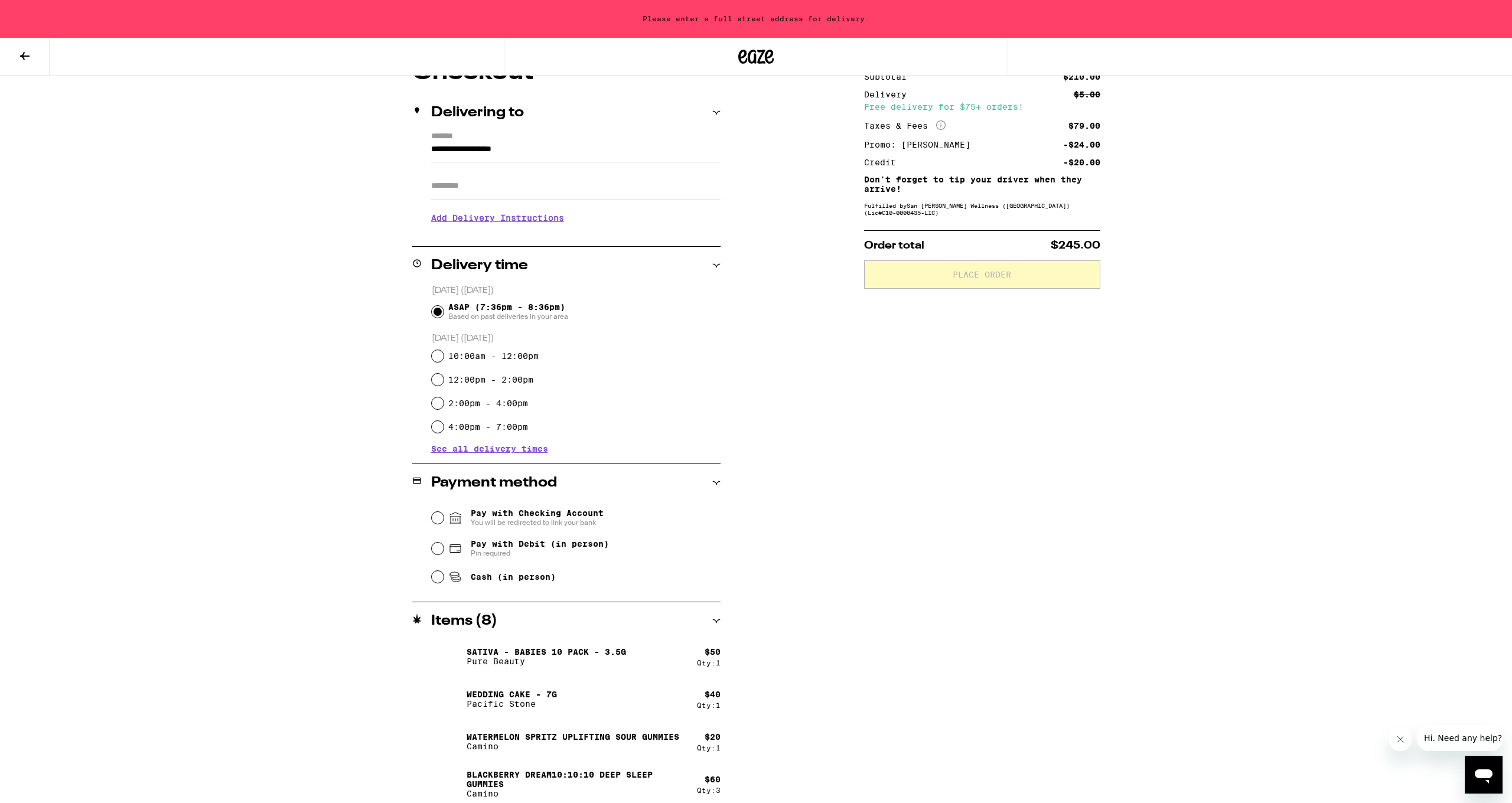
scroll to position [123, 0]
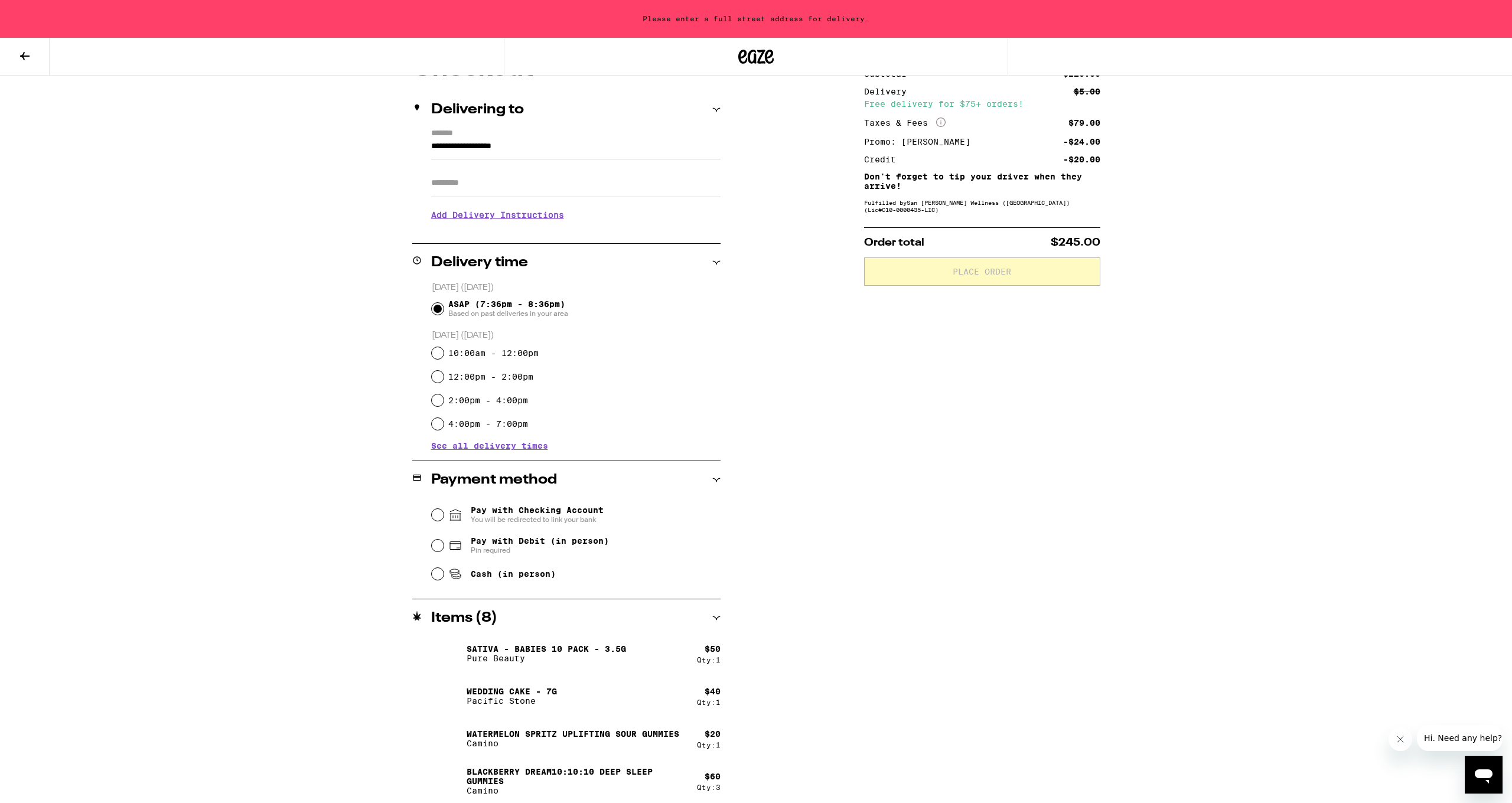
click at [434, 547] on input "Pay with Debit (in person) Pin required" at bounding box center [437, 546] width 12 height 12
radio input "true"
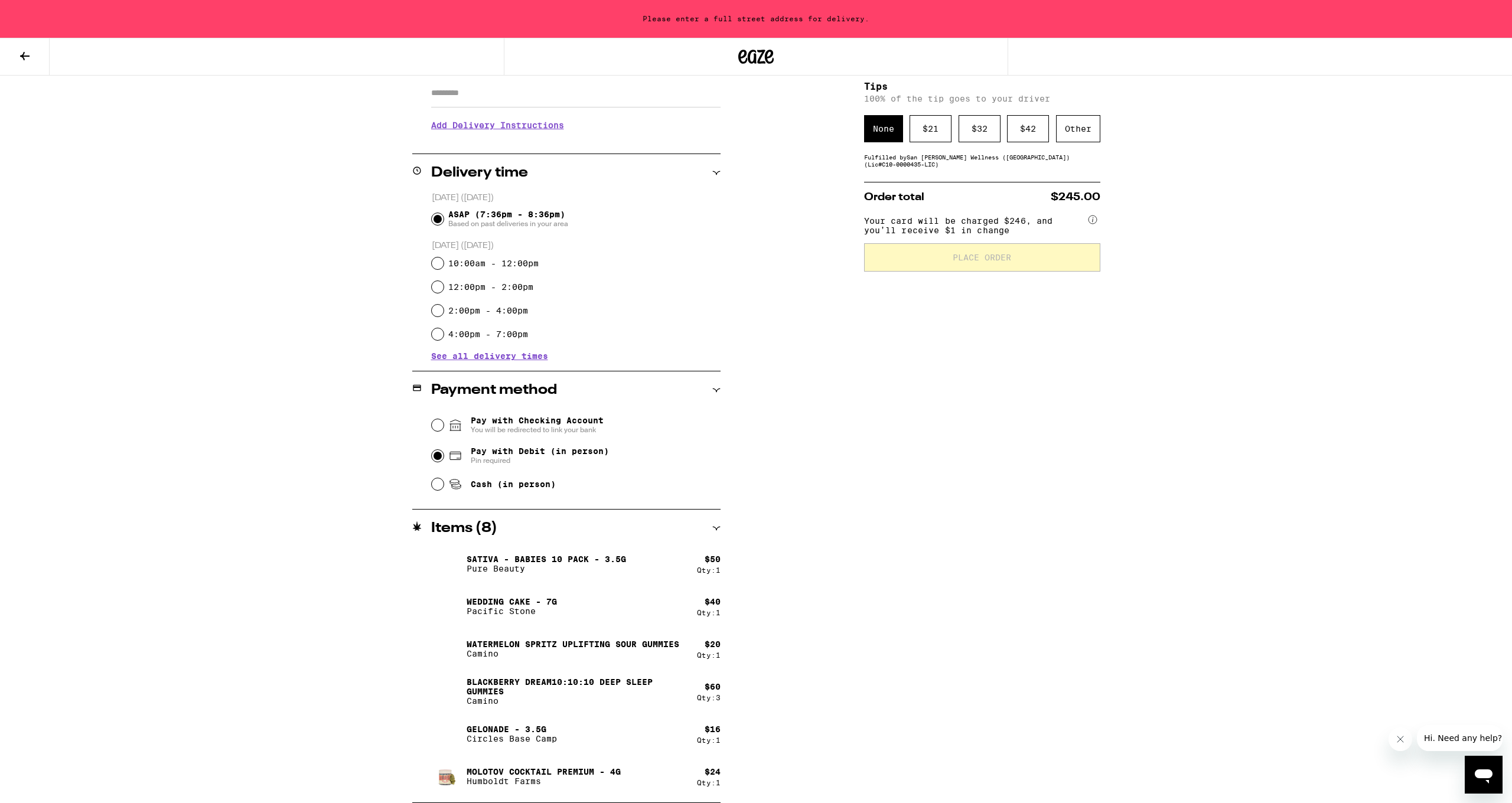
scroll to position [213, 0]
click at [819, 130] on div "$ 21" at bounding box center [930, 128] width 42 height 27
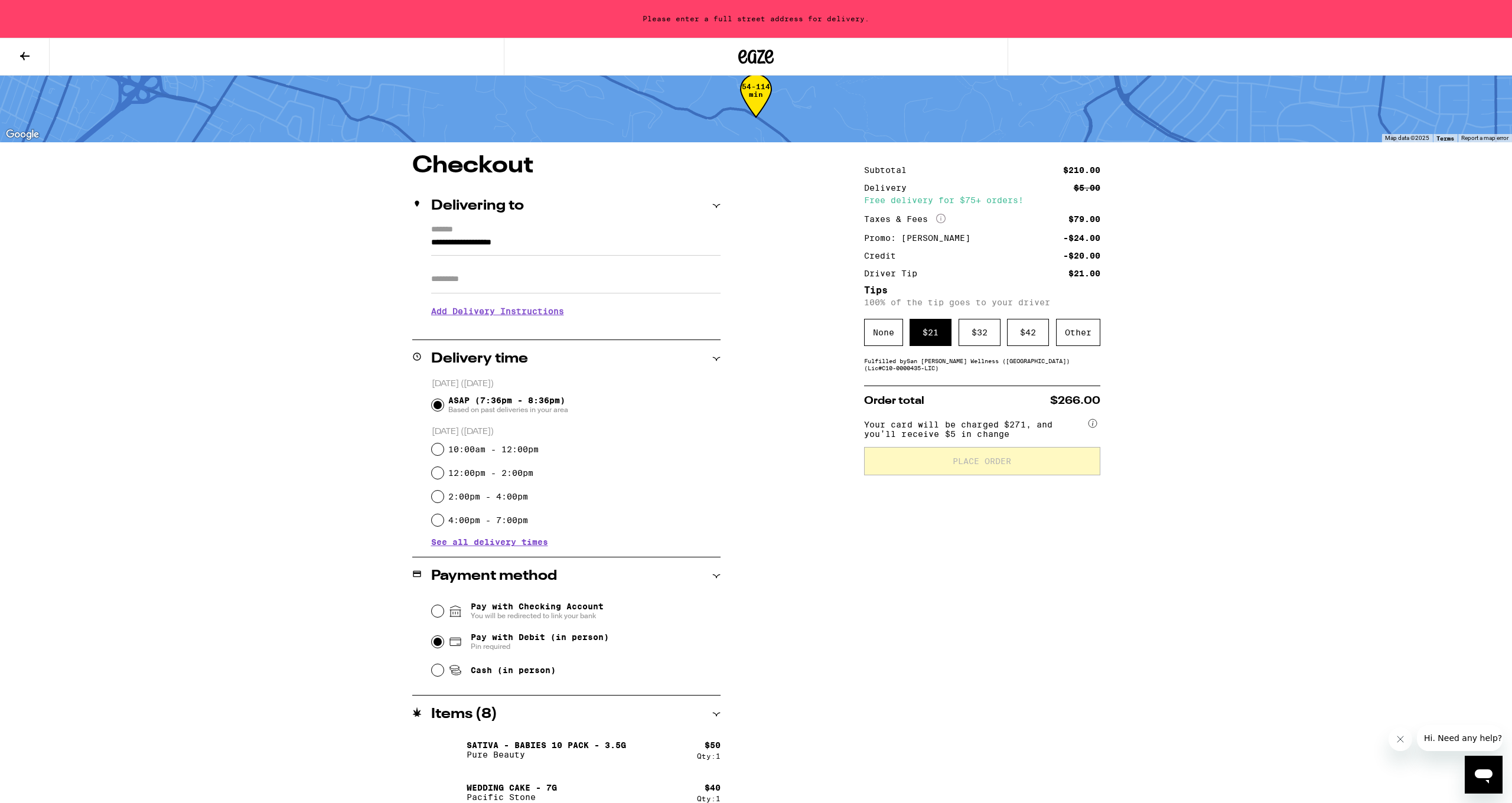
scroll to position [26, 0]
click at [819, 371] on div "Fulfilled by San [PERSON_NAME] Wellness ([GEOGRAPHIC_DATA]) (Lic# C10-0000435-L…" at bounding box center [982, 365] width 236 height 14
click at [434, 242] on input "**********" at bounding box center [576, 244] width 289 height 20
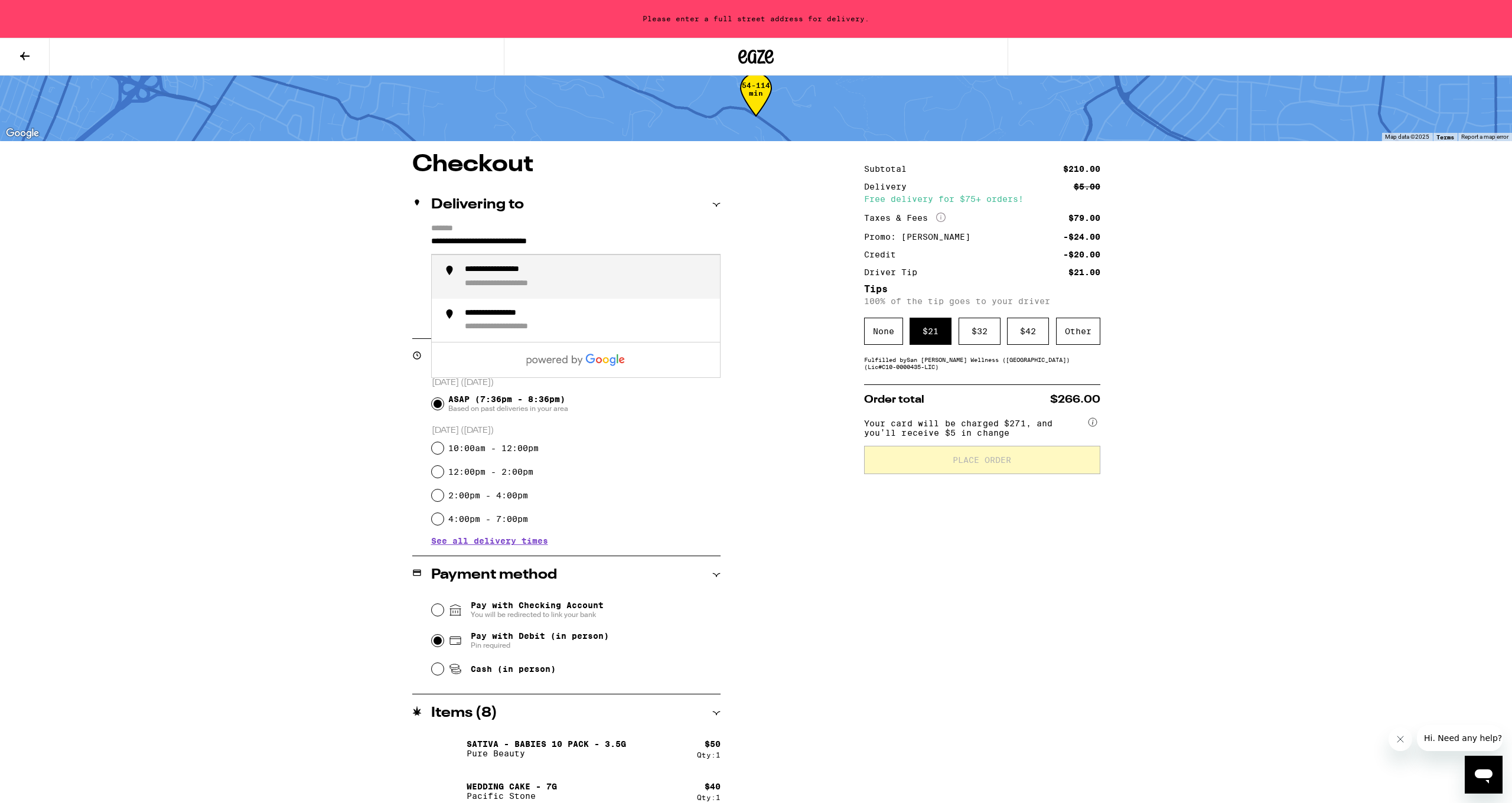
click at [516, 274] on div "**********" at bounding box center [513, 270] width 96 height 10
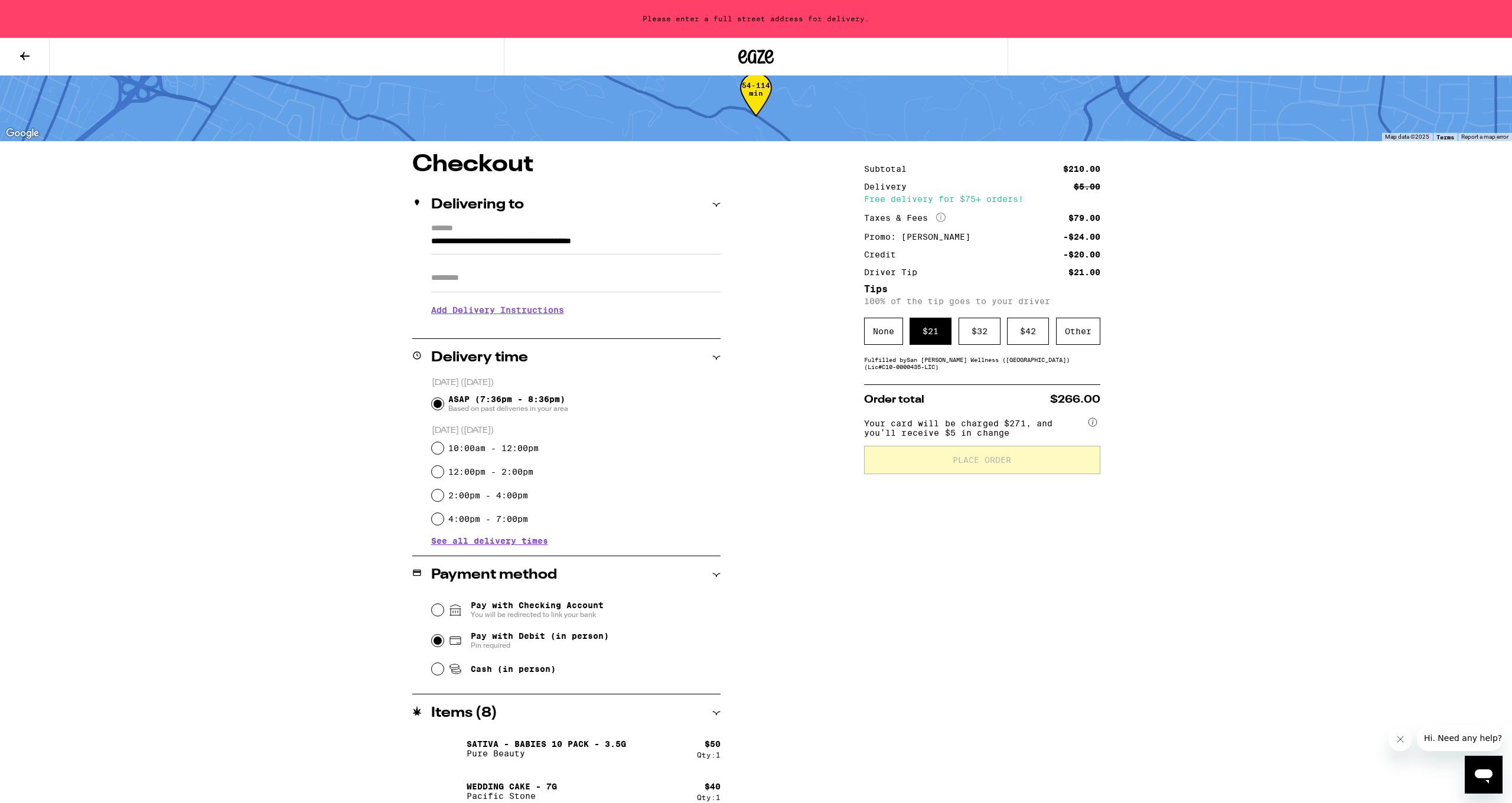
type input "**********"
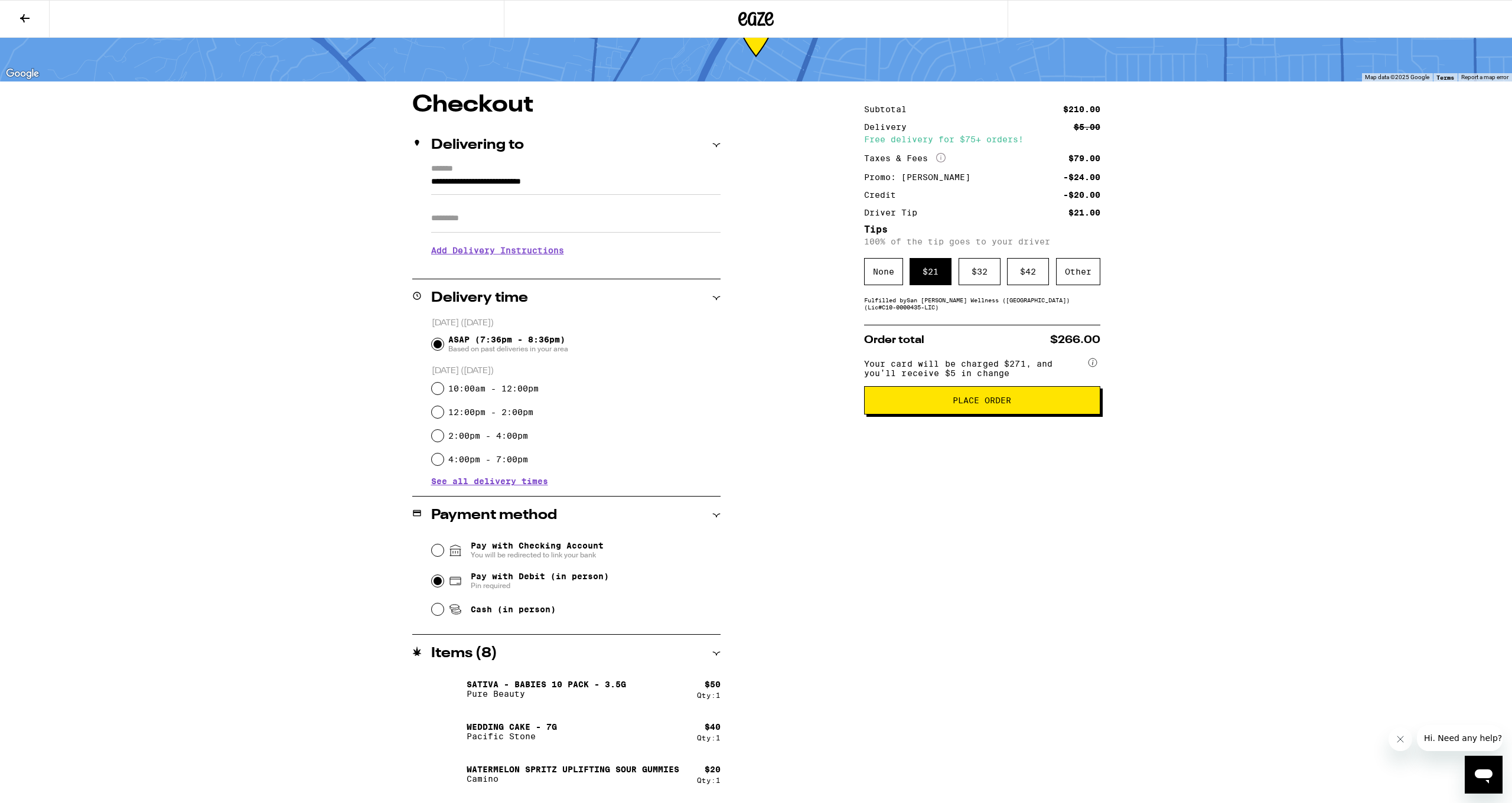
scroll to position [53, 0]
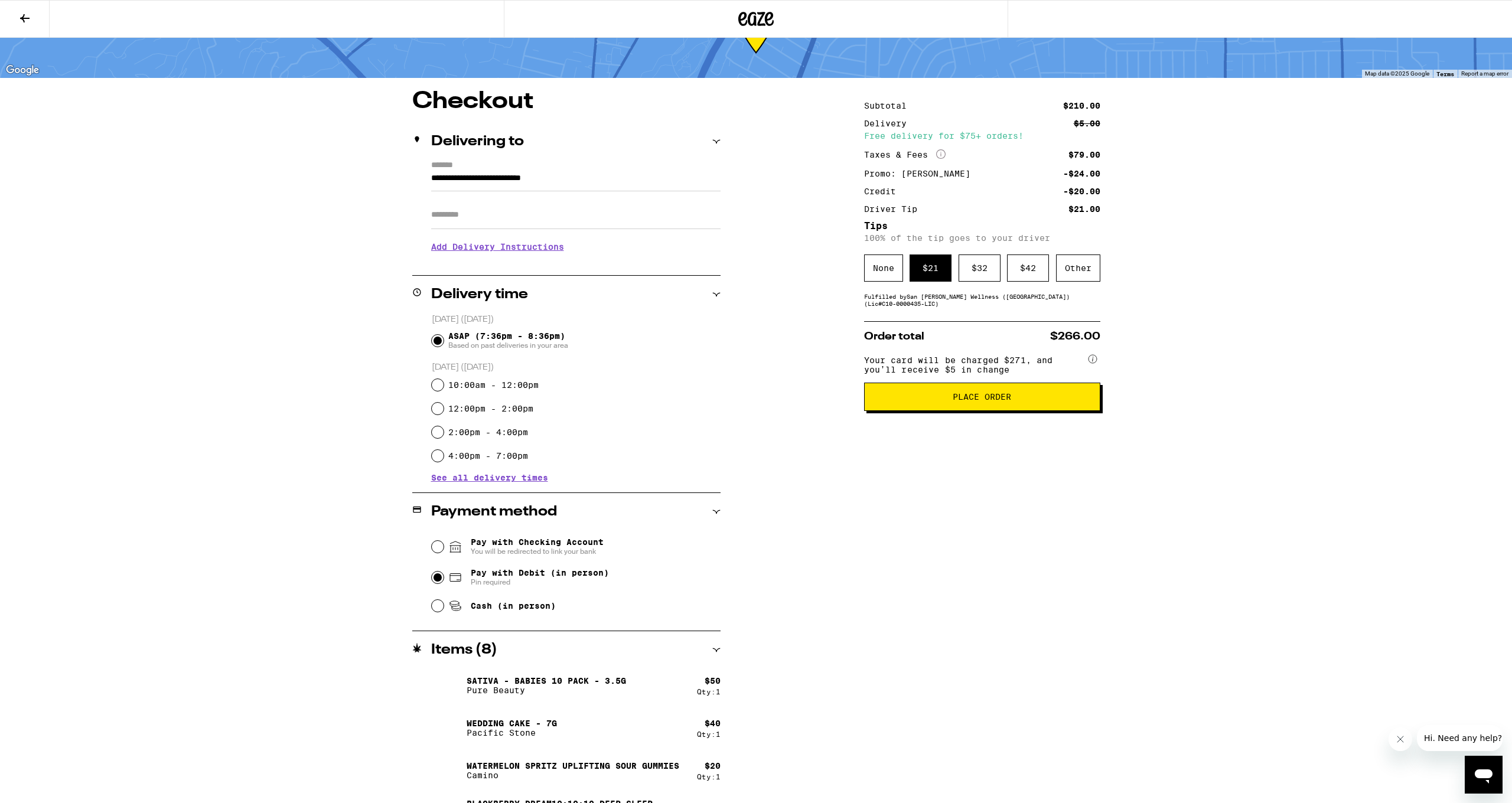
click at [819, 400] on span "Place Order" at bounding box center [982, 397] width 216 height 9
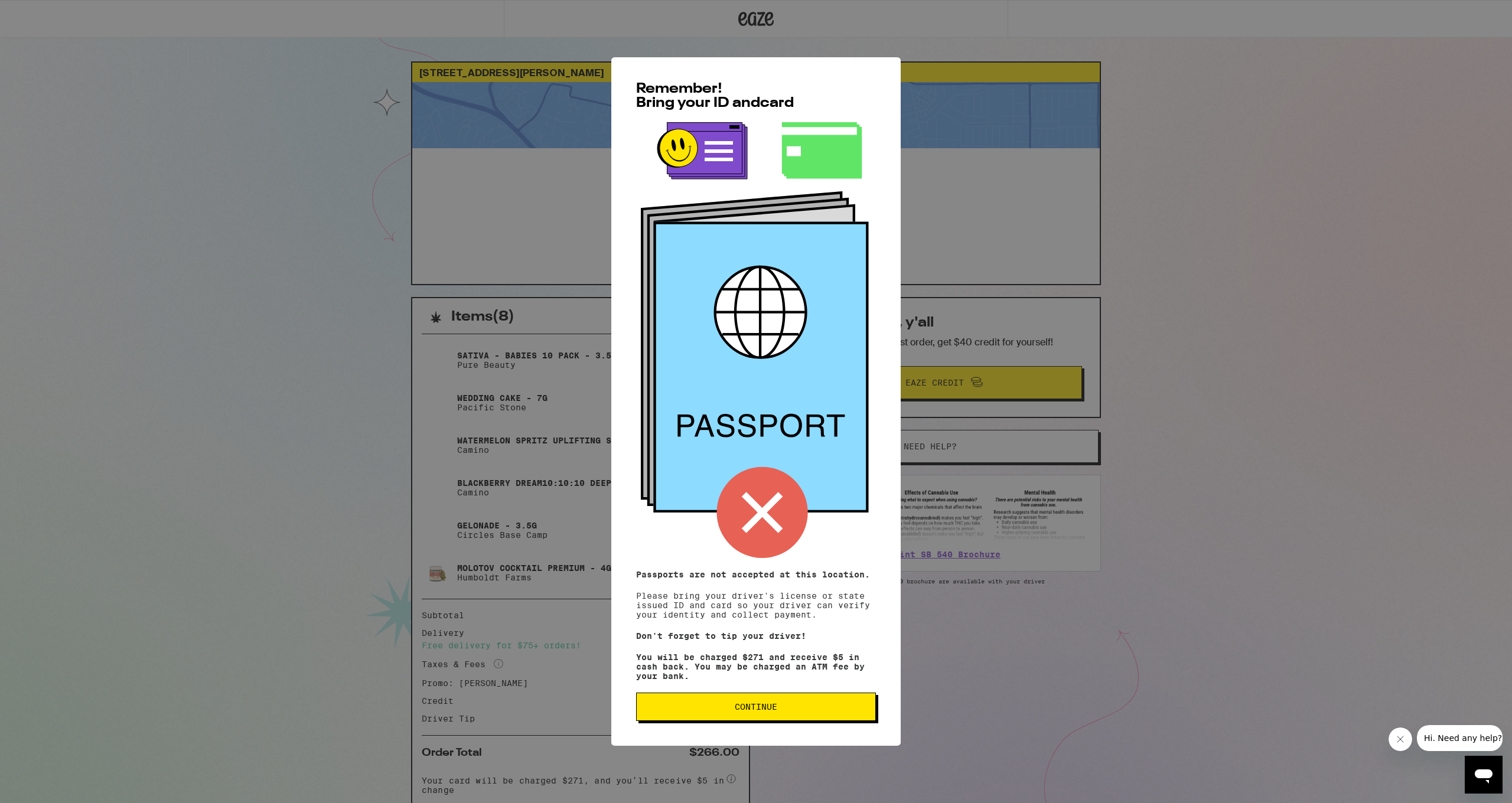
click at [772, 594] on span "Continue" at bounding box center [756, 707] width 43 height 9
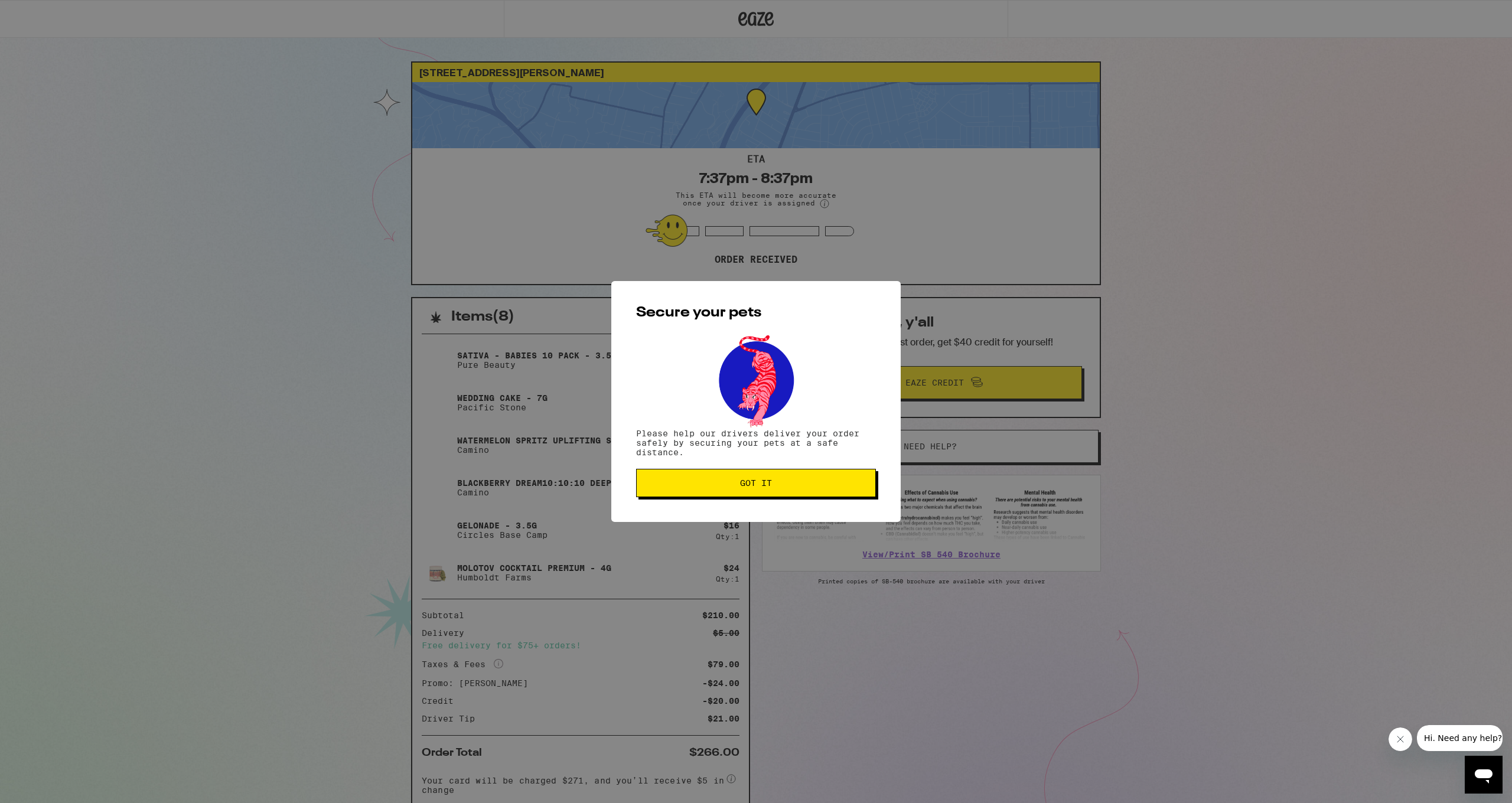
click at [726, 480] on button "Got it" at bounding box center [756, 483] width 240 height 28
